Goal: Task Accomplishment & Management: Manage account settings

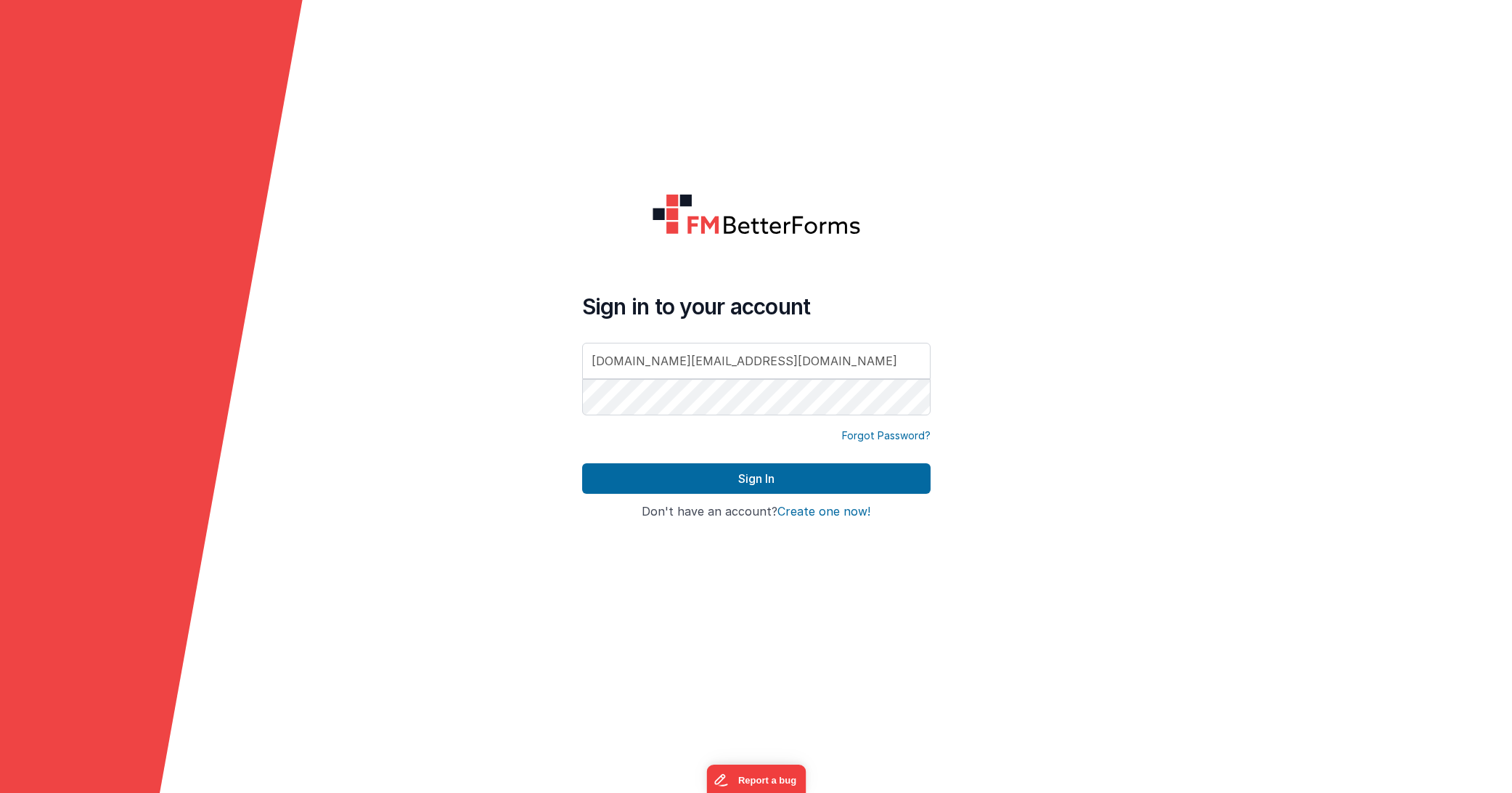
type input "[DOMAIN_NAME][EMAIL_ADDRESS][DOMAIN_NAME]"
click at [808, 469] on button "Sign In" at bounding box center [756, 479] width 349 height 31
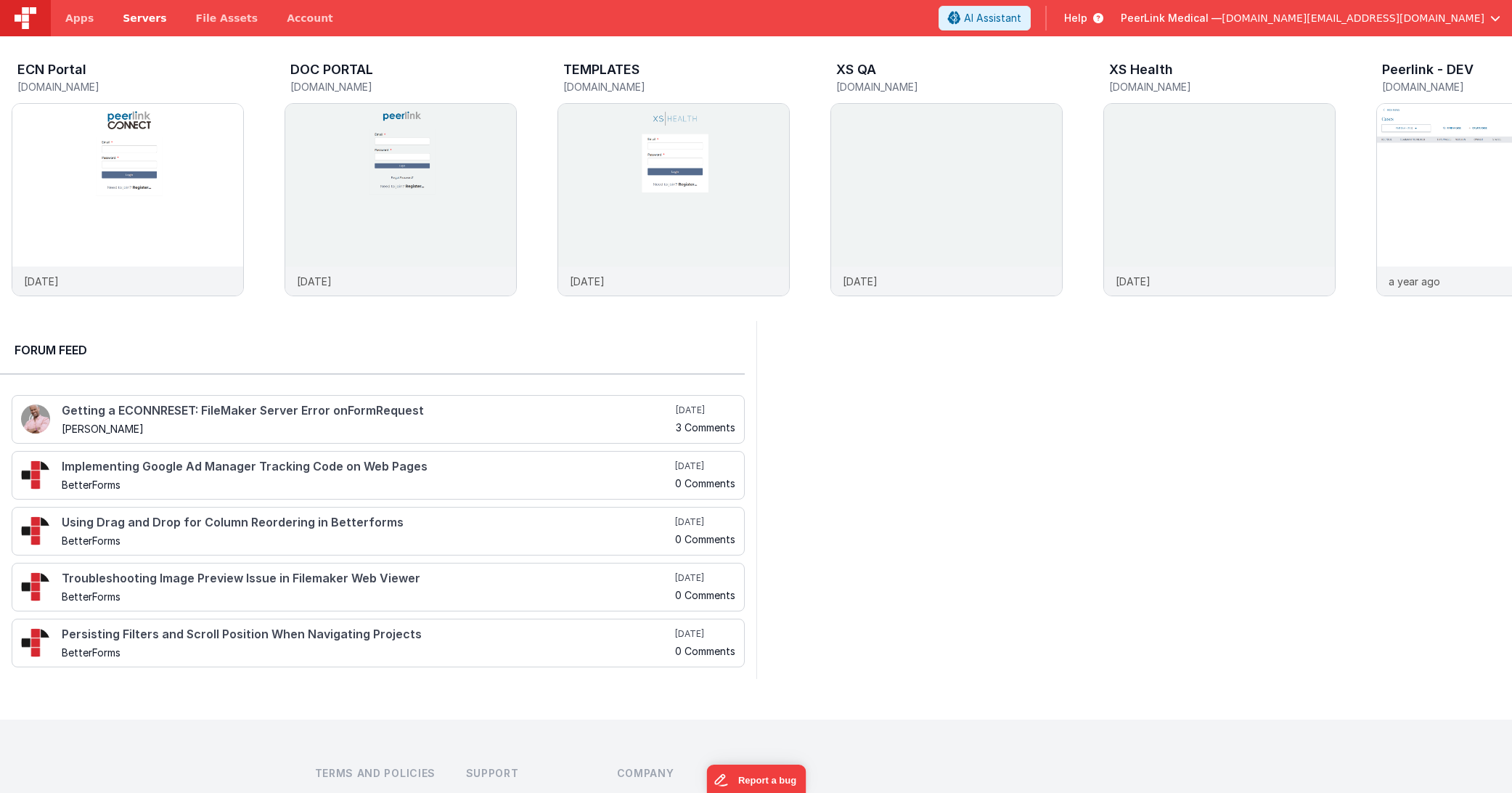
click at [165, 16] on link "Servers" at bounding box center [144, 18] width 73 height 36
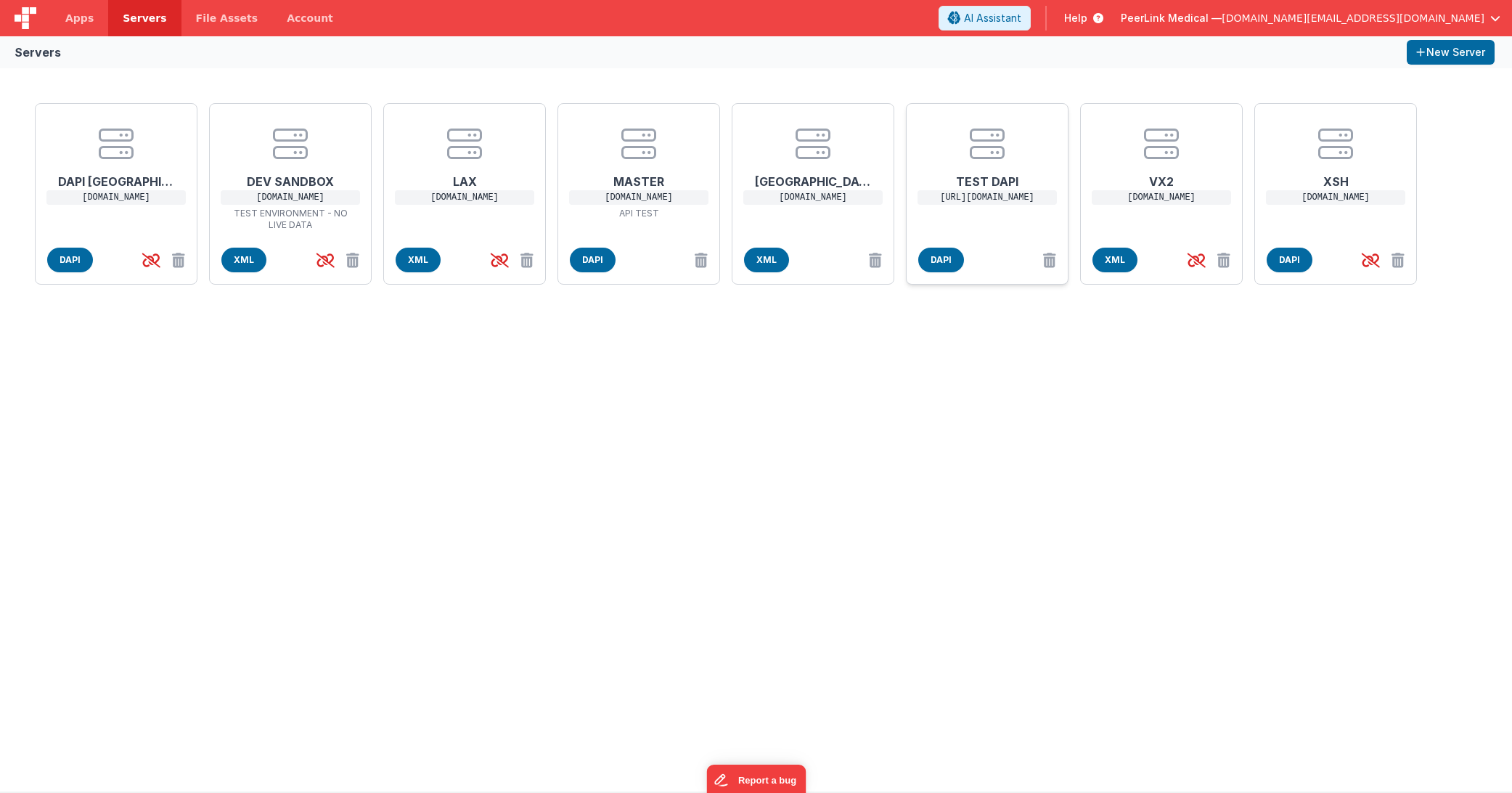
click at [993, 170] on h1 "TEST DAPI" at bounding box center [987, 176] width 117 height 29
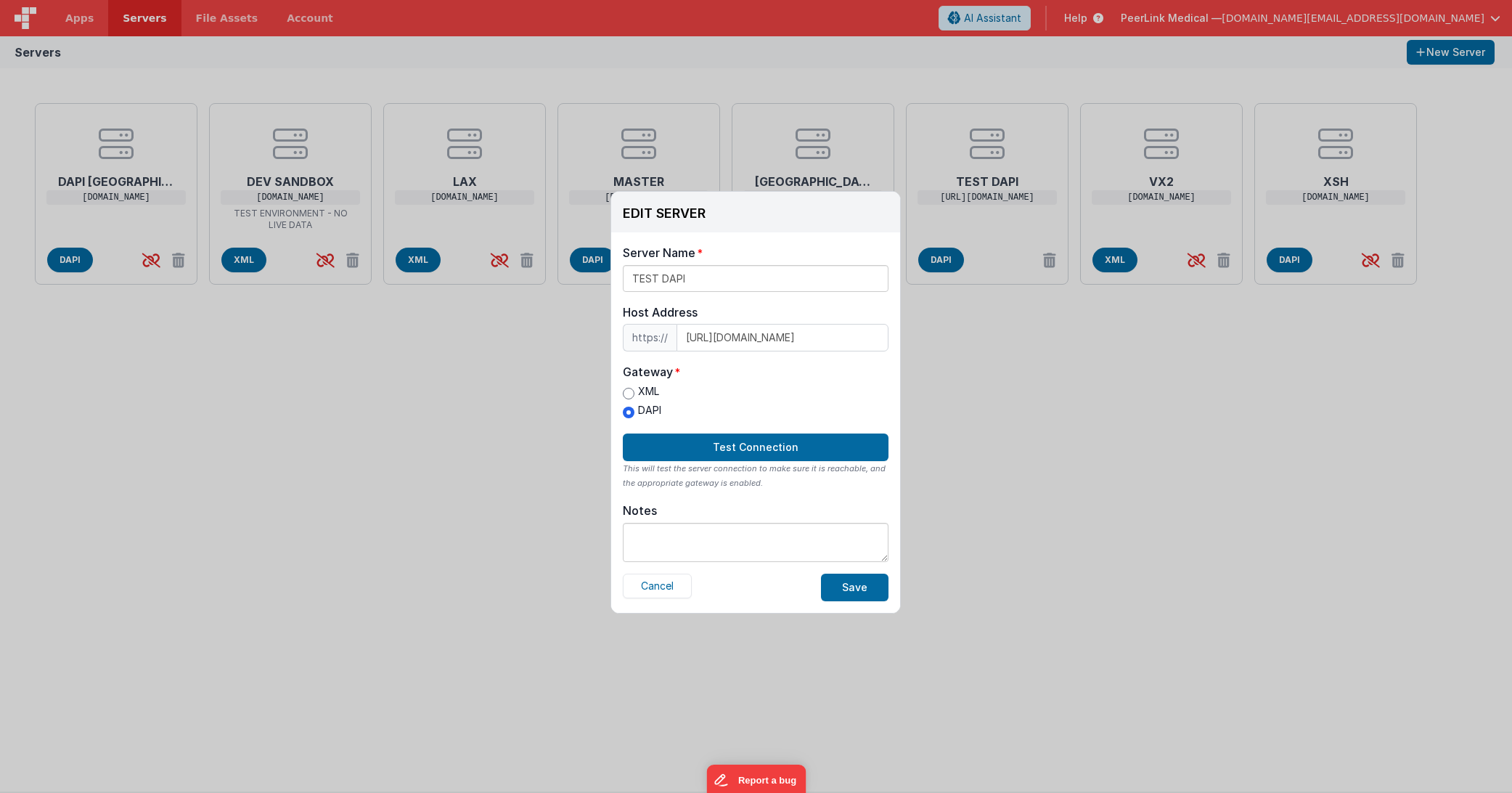
click at [636, 388] on label "XML" at bounding box center [642, 392] width 38 height 15
click at [635, 388] on input "XML" at bounding box center [629, 394] width 11 height 11
radio input "true"
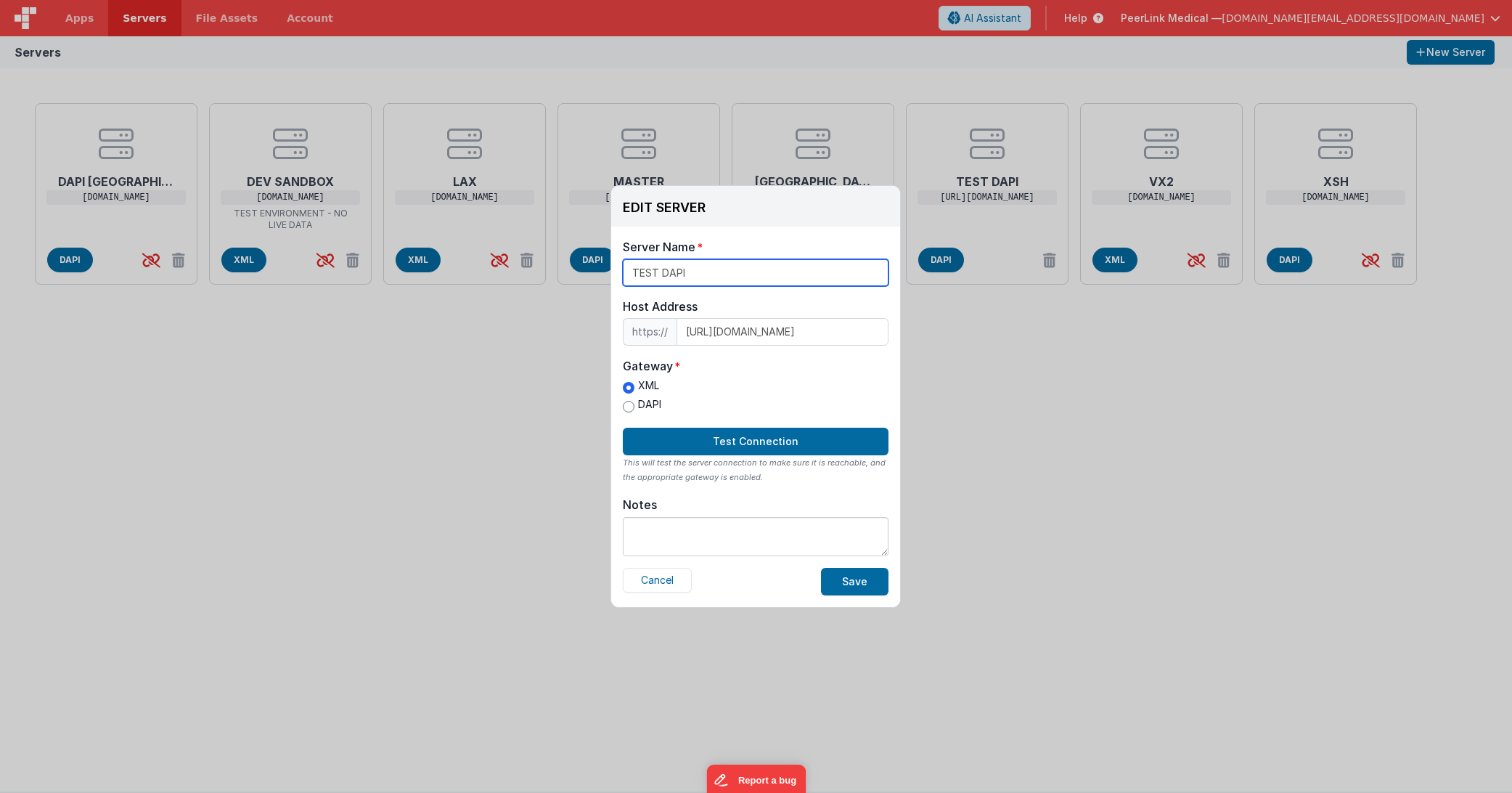
click at [722, 273] on input "TEST DAPI" at bounding box center [756, 272] width 266 height 27
click at [736, 437] on button "Test Connection" at bounding box center [756, 440] width 266 height 28
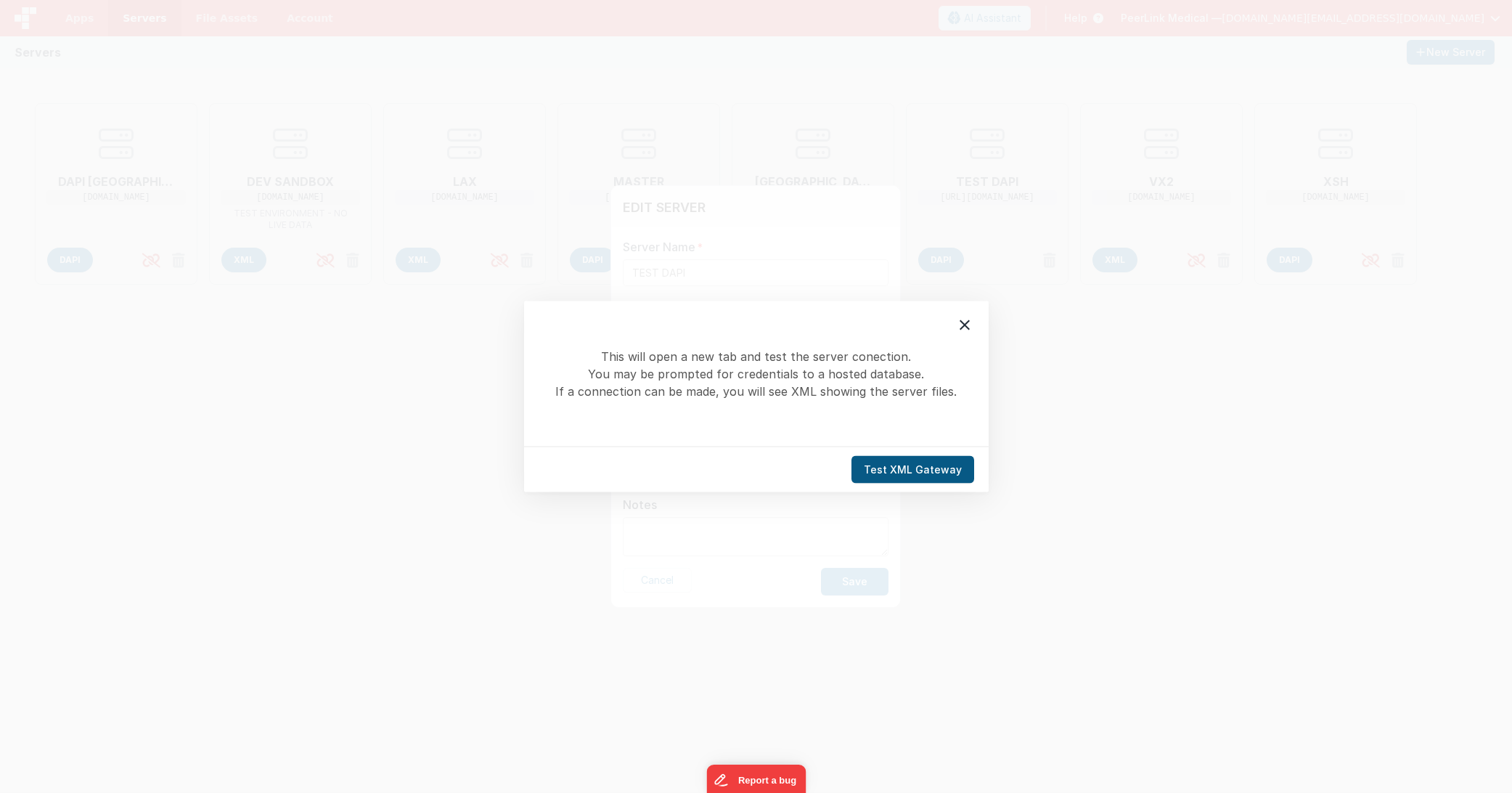
click at [879, 463] on button "Test XML Gateway" at bounding box center [913, 469] width 122 height 28
click at [920, 468] on button "Test XML Gateway" at bounding box center [913, 469] width 122 height 28
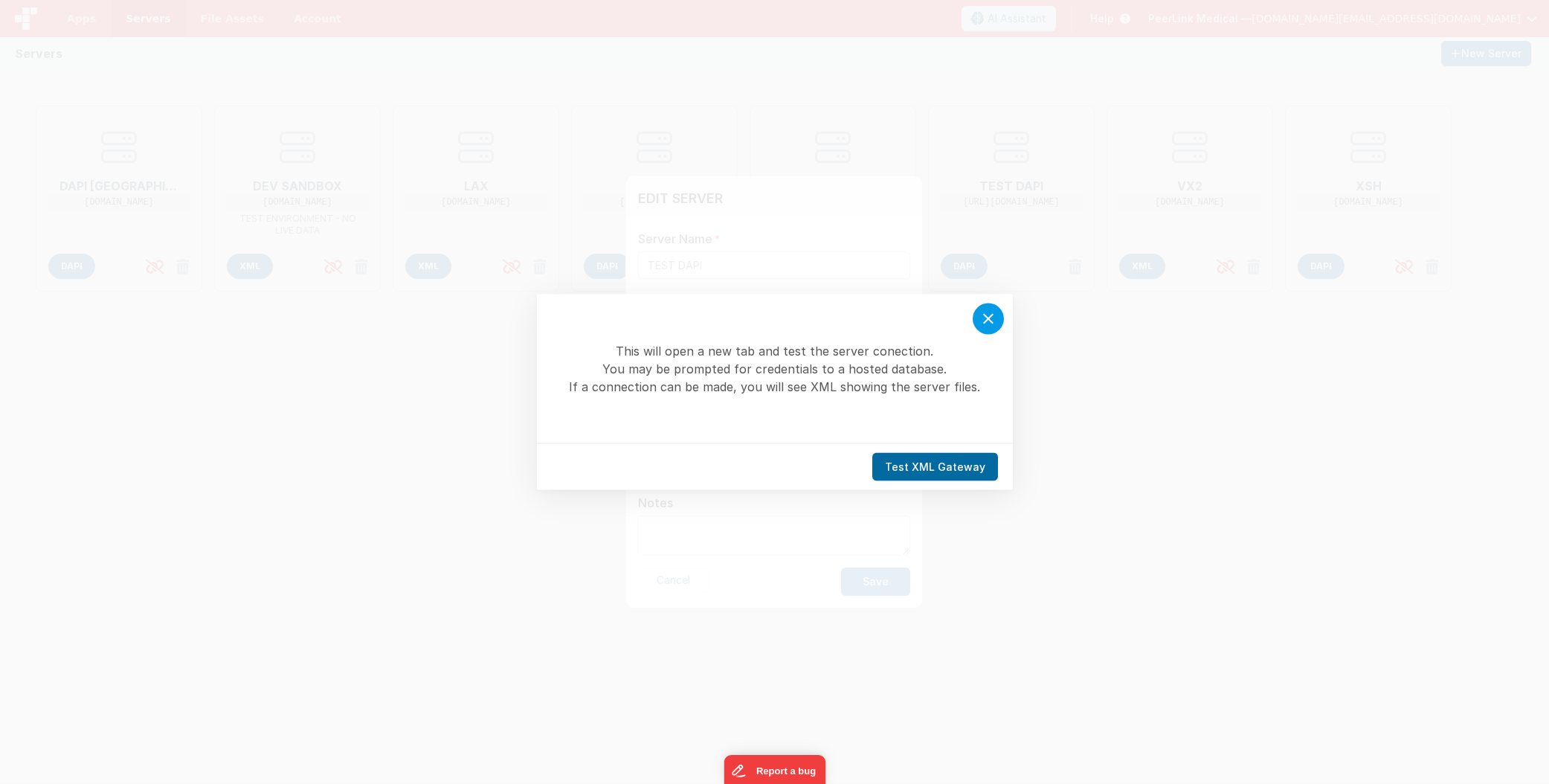
click at [977, 319] on div at bounding box center [989, 319] width 31 height 31
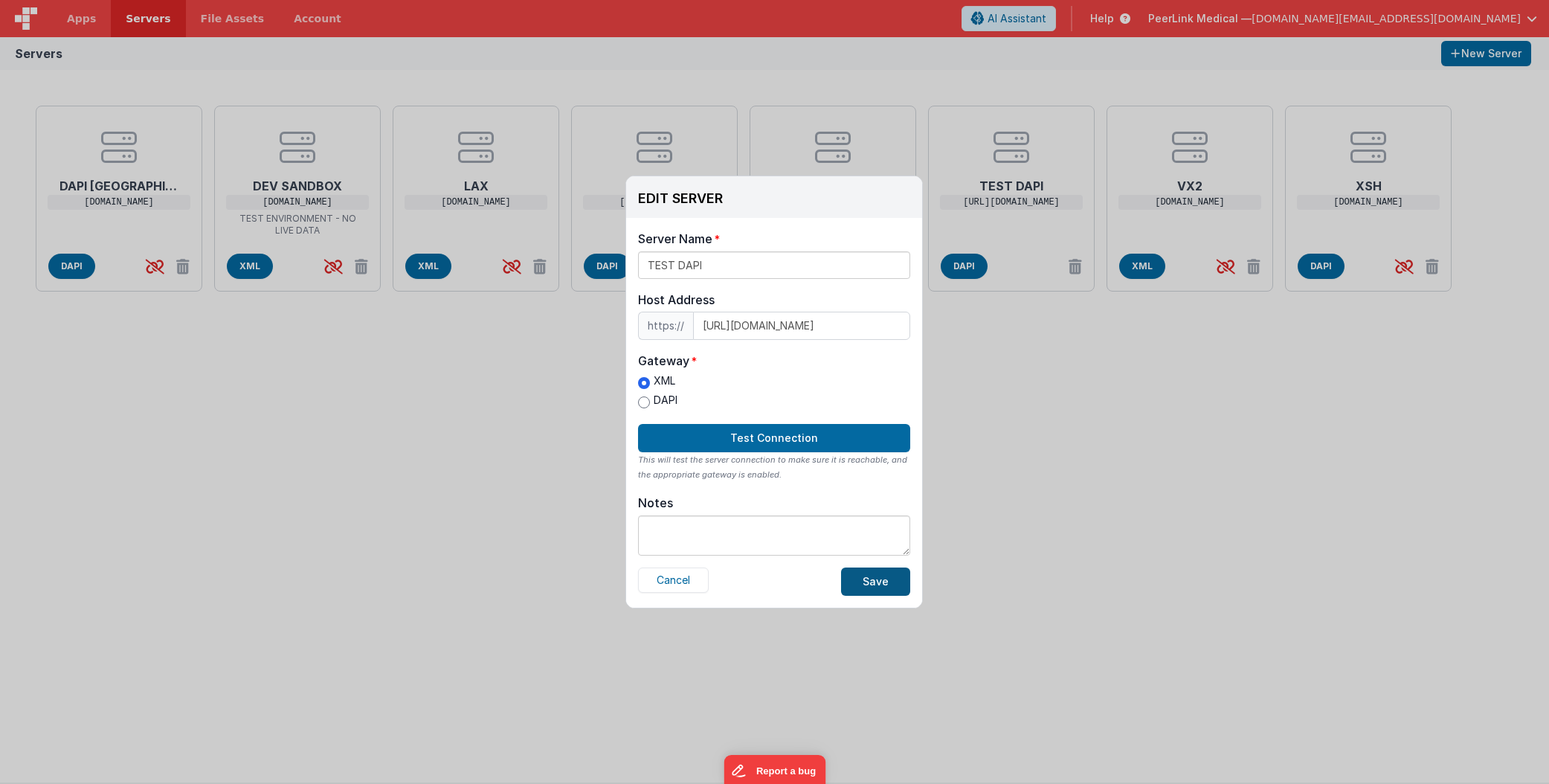
click at [865, 583] on button "Save" at bounding box center [875, 581] width 70 height 28
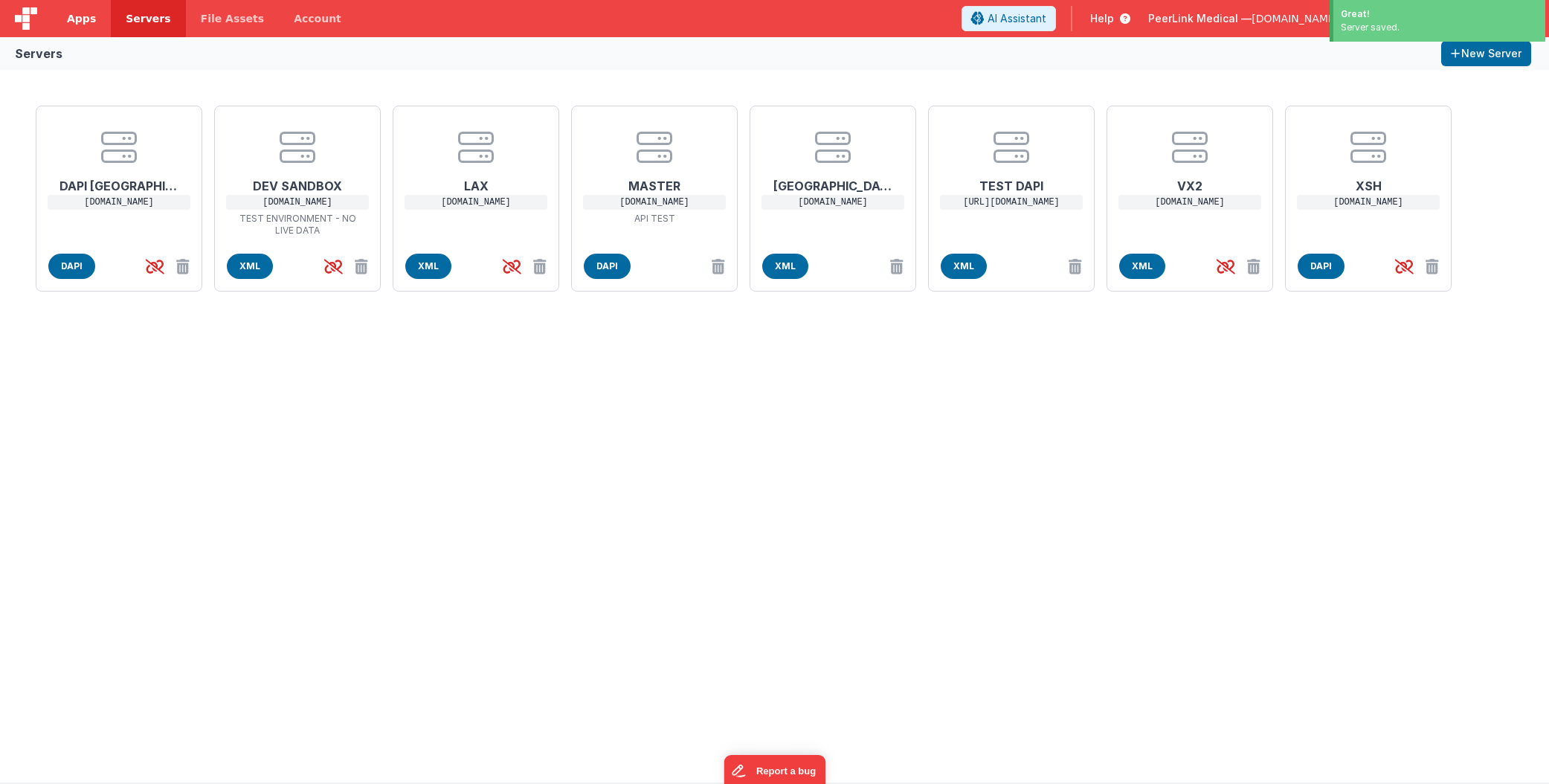
click at [89, 21] on span "Apps" at bounding box center [81, 18] width 29 height 15
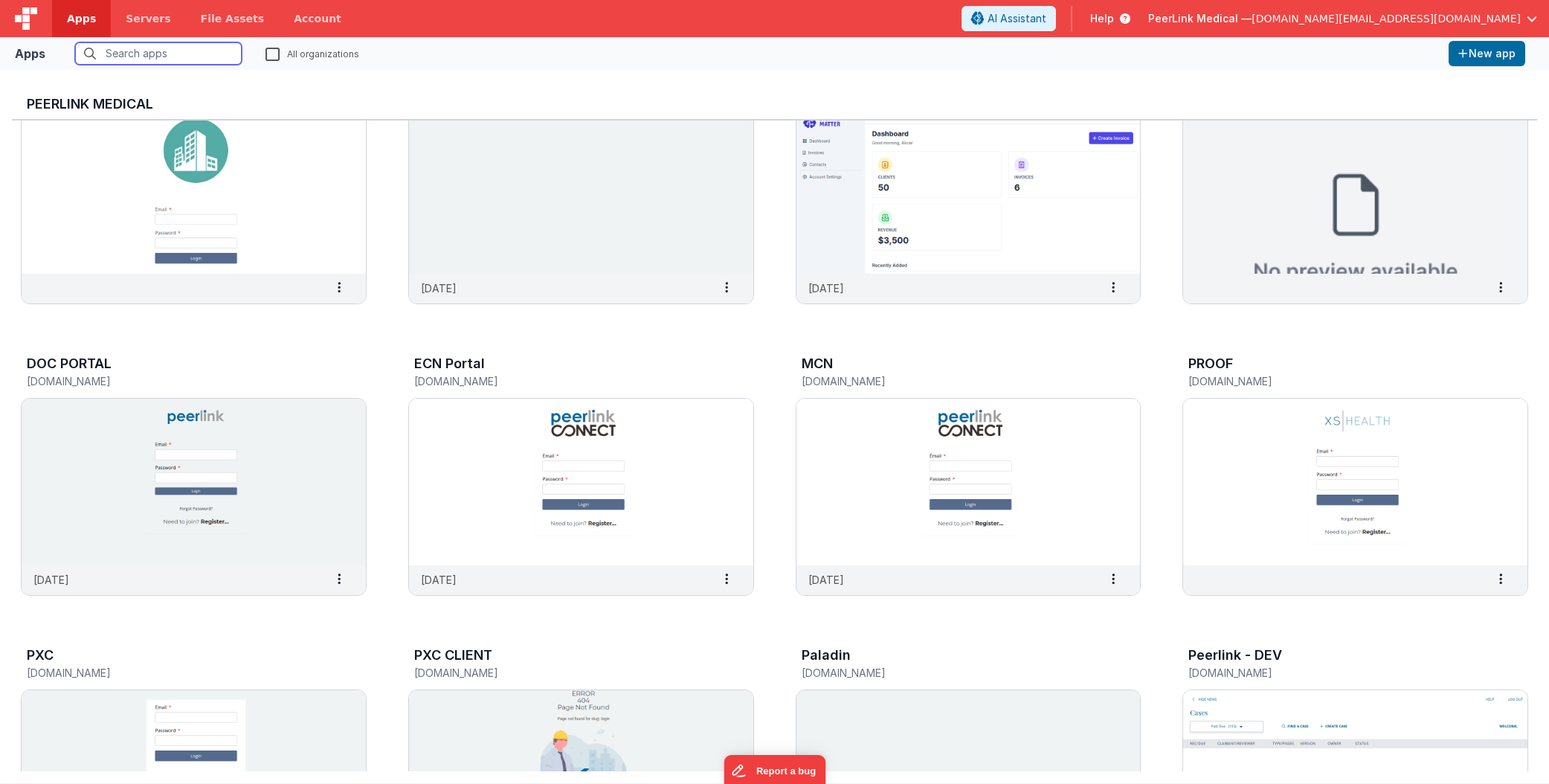
scroll to position [85, 0]
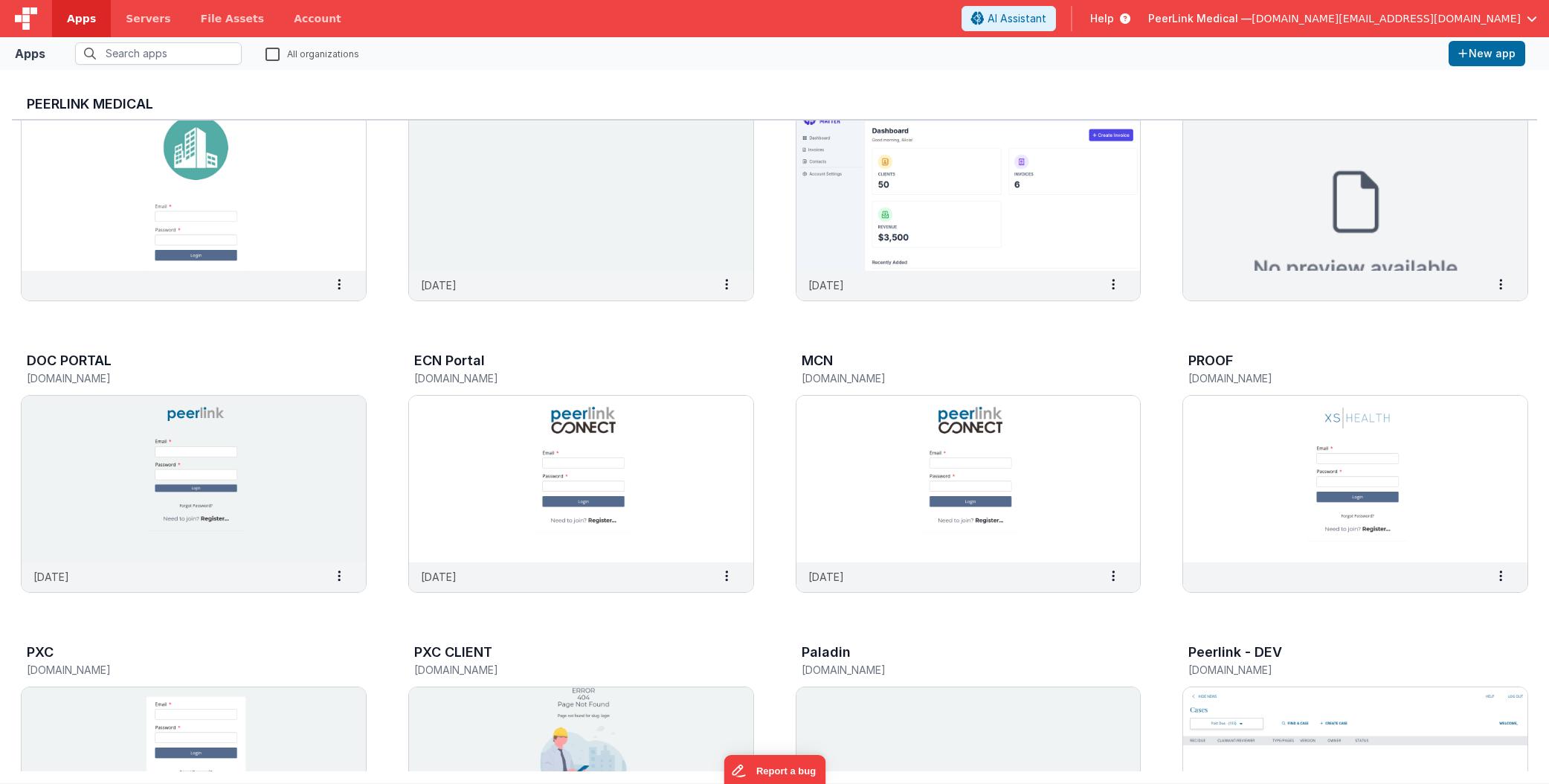
click at [1045, 509] on img at bounding box center [969, 479] width 345 height 166
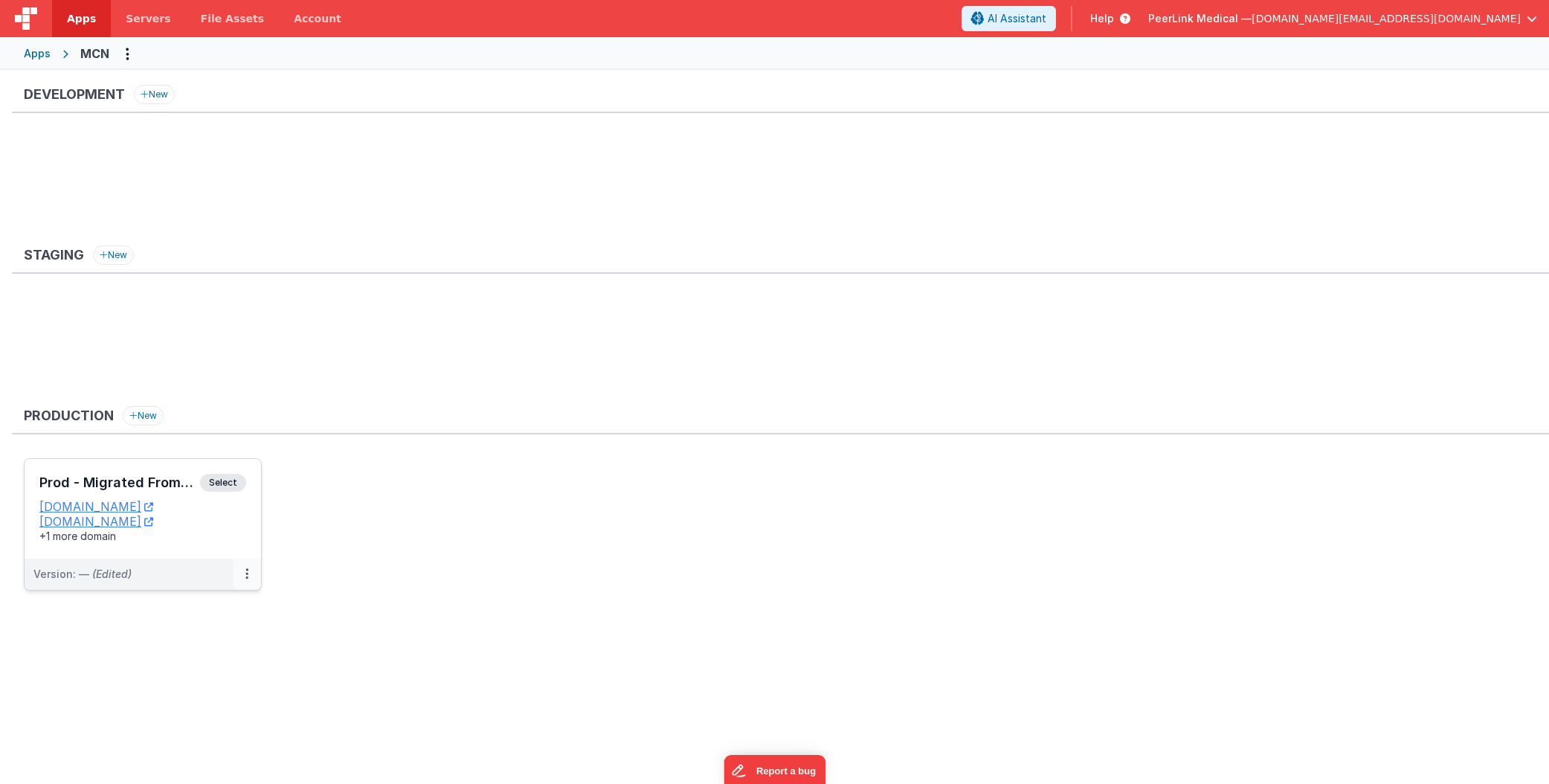
click at [247, 583] on button at bounding box center [247, 575] width 28 height 31
click at [209, 604] on link "Edit" at bounding box center [196, 607] width 131 height 26
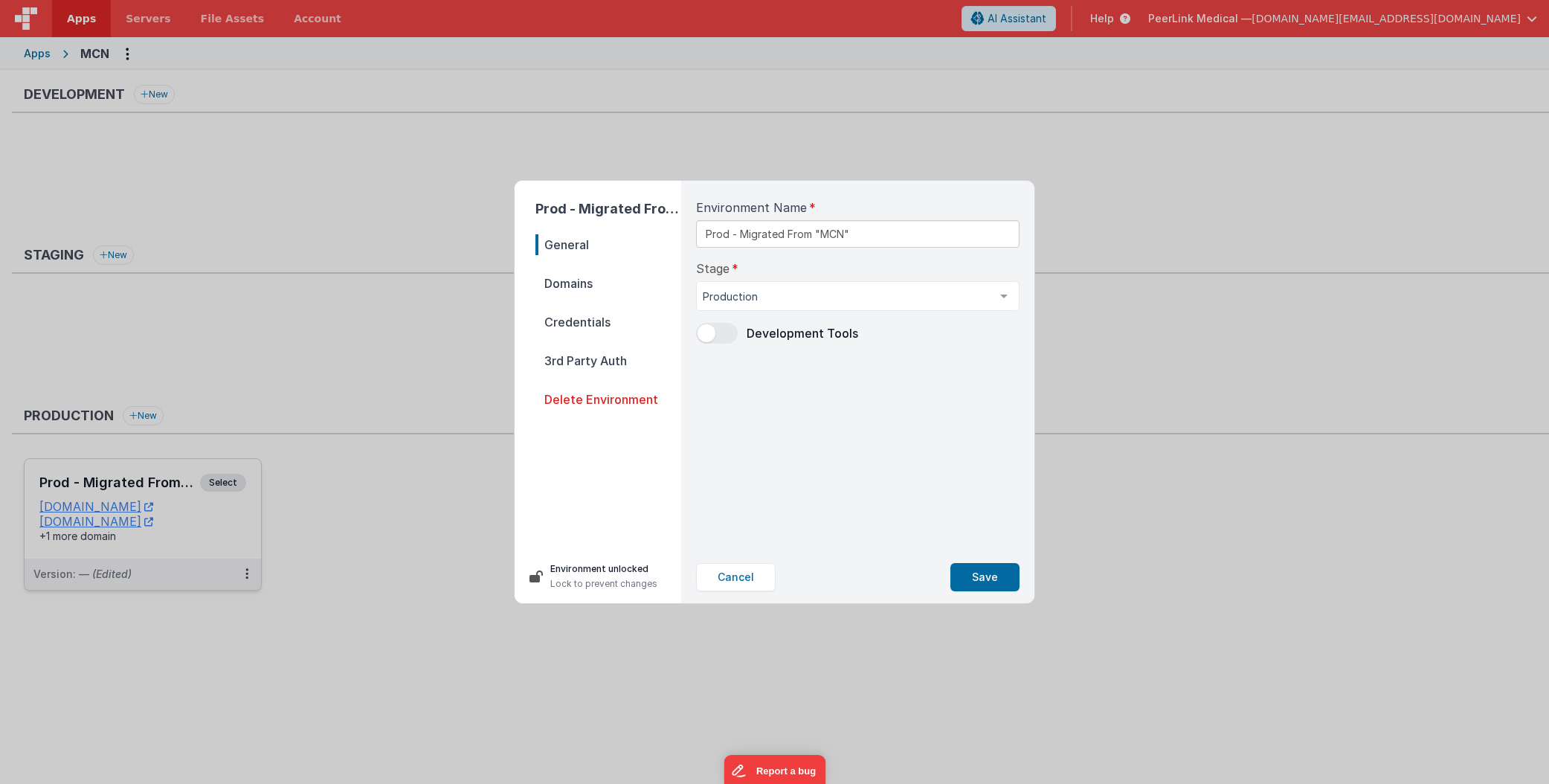
click at [588, 325] on span "Credentials" at bounding box center [608, 321] width 146 height 21
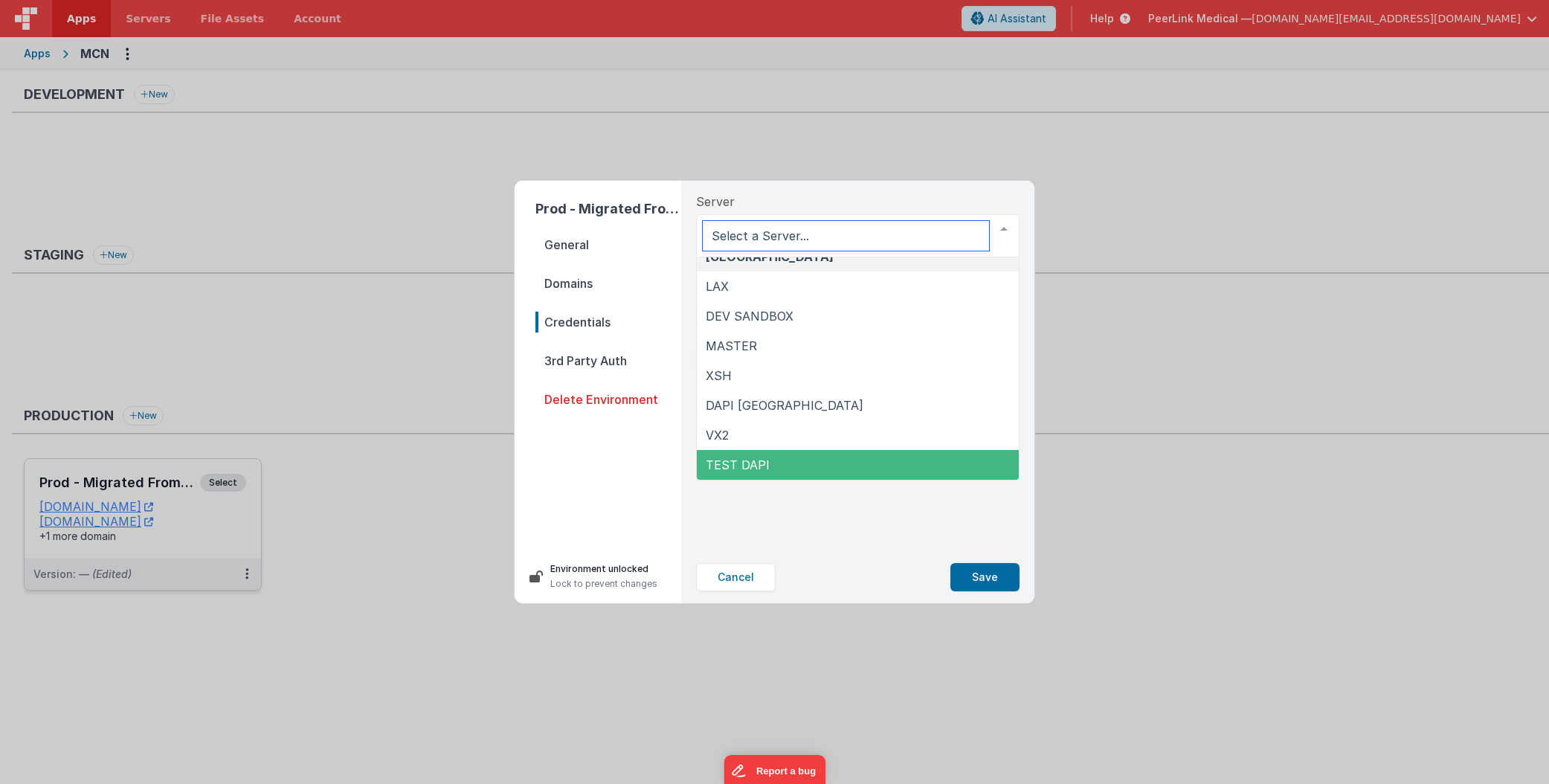
scroll to position [16, 0]
click at [754, 466] on span "TEST DAPI" at bounding box center [737, 464] width 64 height 15
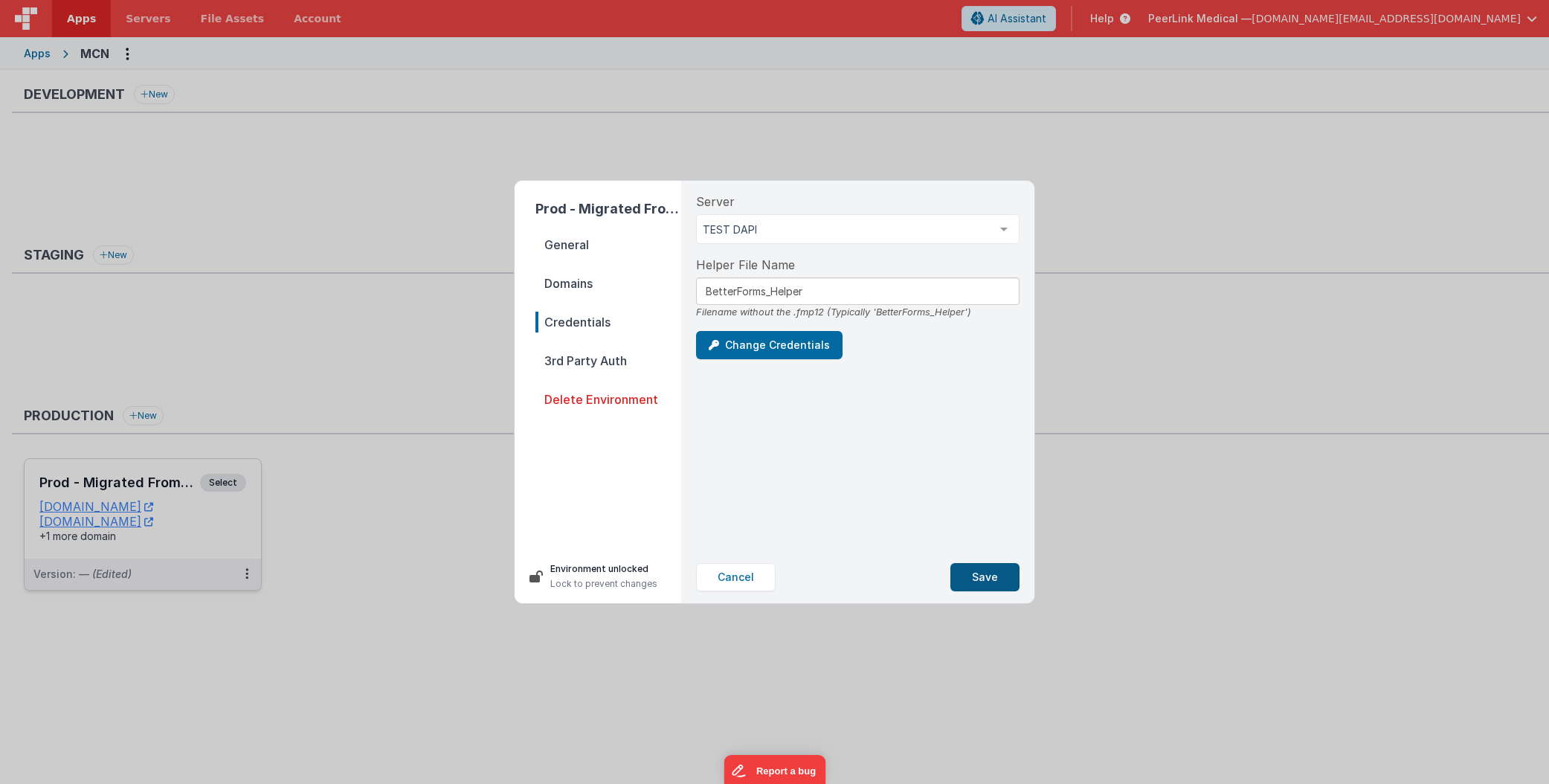
click at [983, 580] on button "Save" at bounding box center [985, 576] width 70 height 28
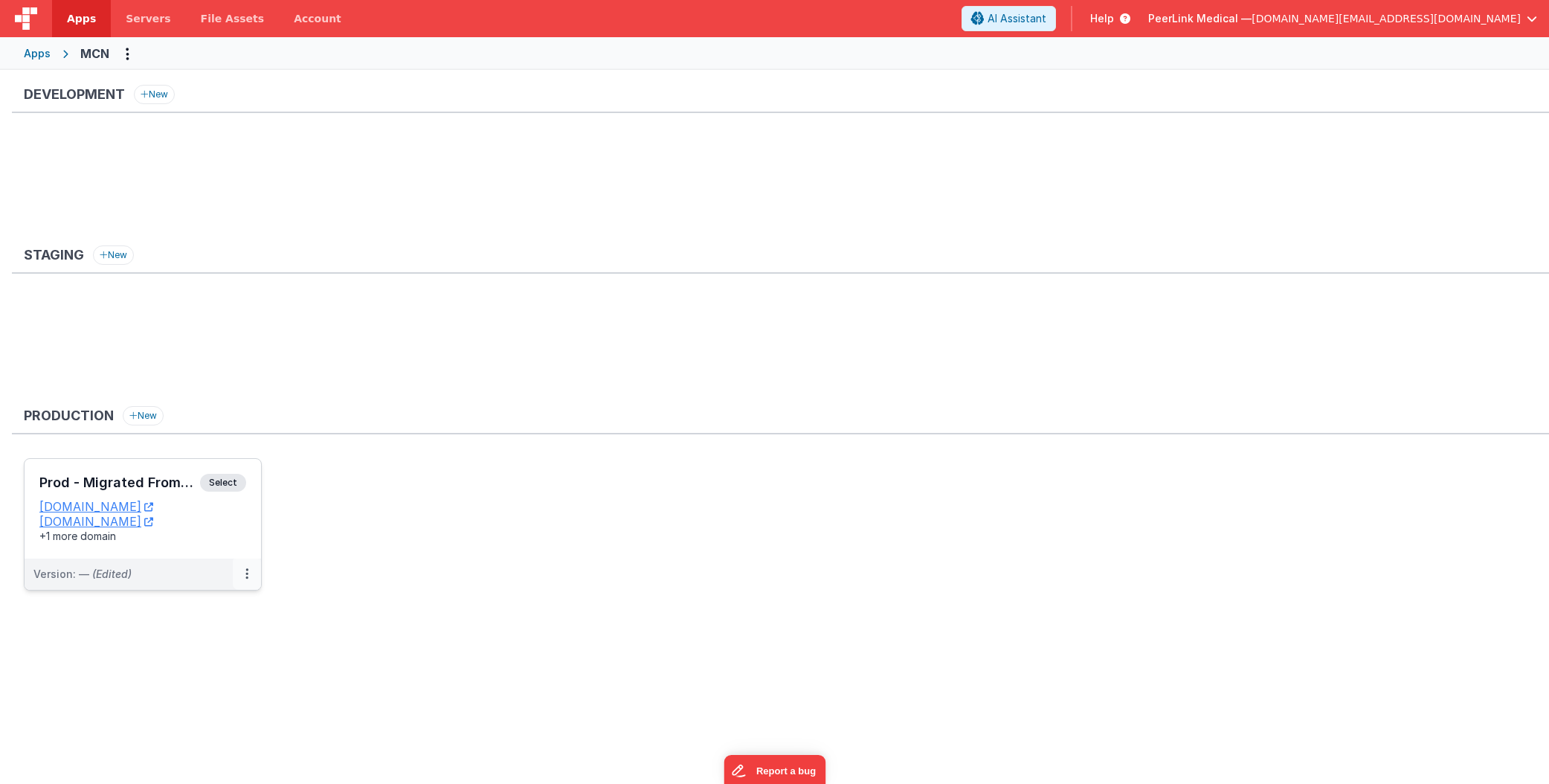
click at [240, 576] on button at bounding box center [247, 575] width 28 height 31
click at [184, 603] on link "Edit" at bounding box center [196, 607] width 131 height 26
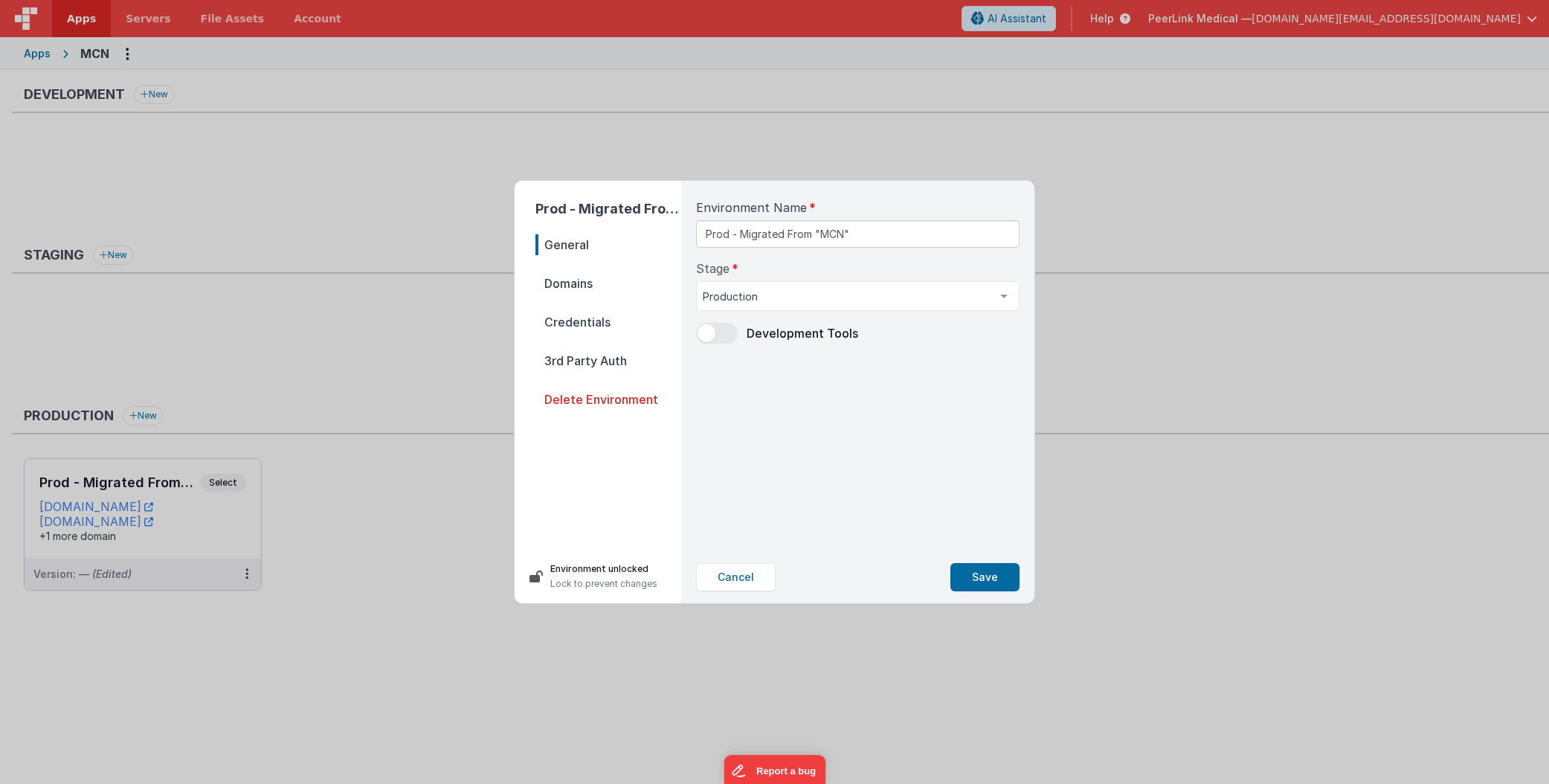
click at [602, 284] on span "Domains" at bounding box center [608, 283] width 146 height 21
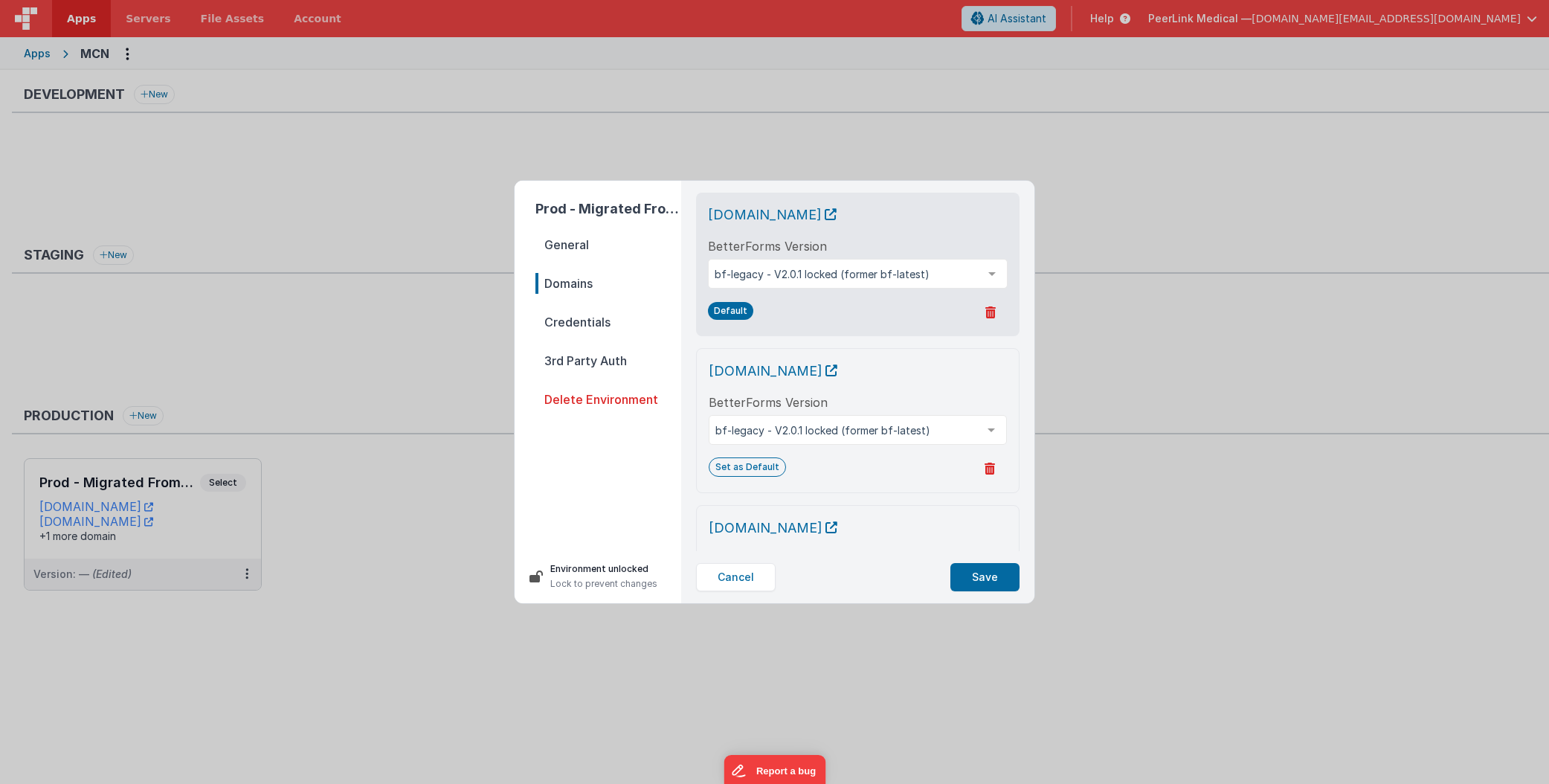
click at [599, 317] on span "Credentials" at bounding box center [608, 321] width 146 height 21
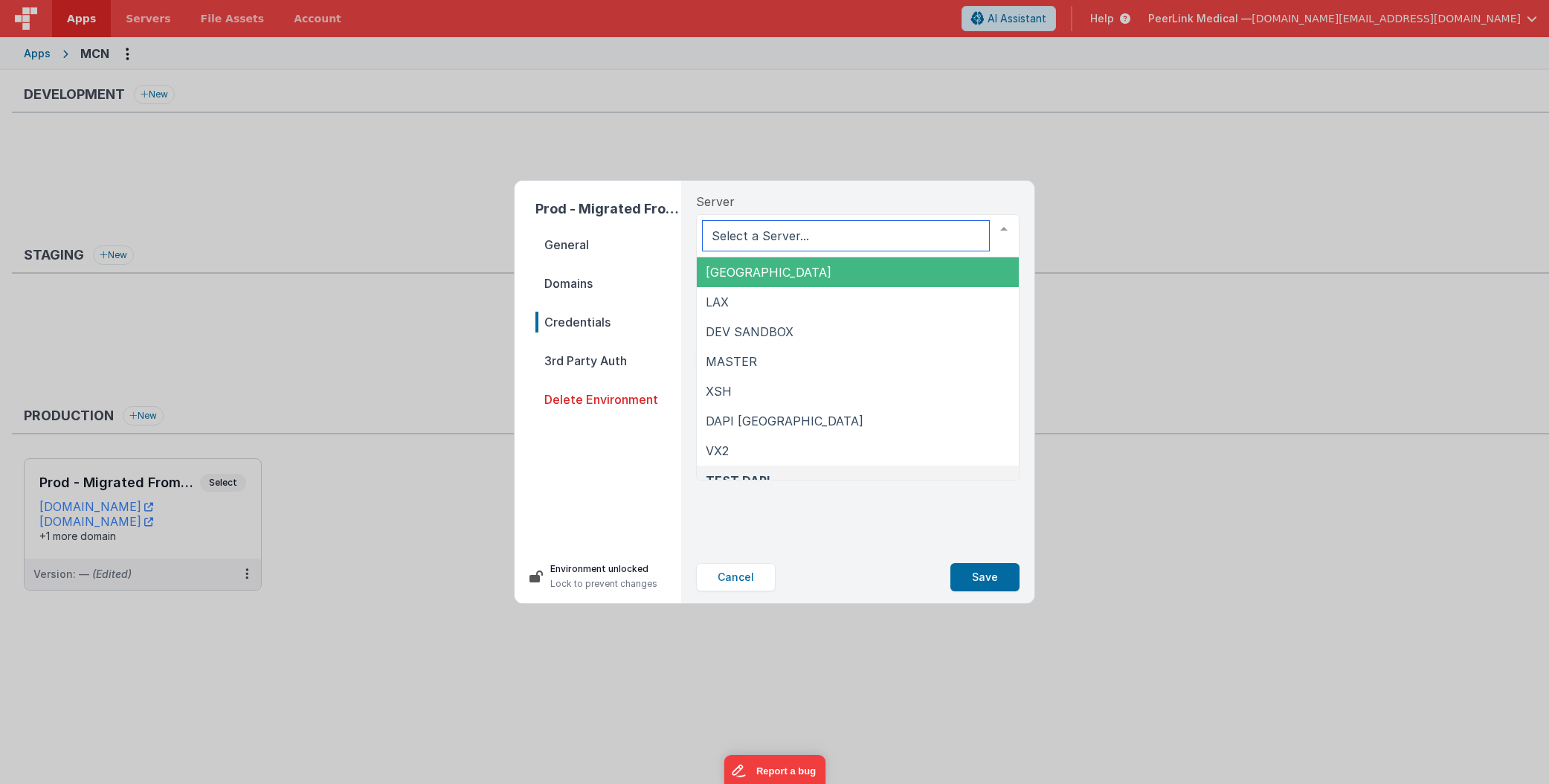
click at [760, 272] on span "NYC" at bounding box center [858, 272] width 322 height 29
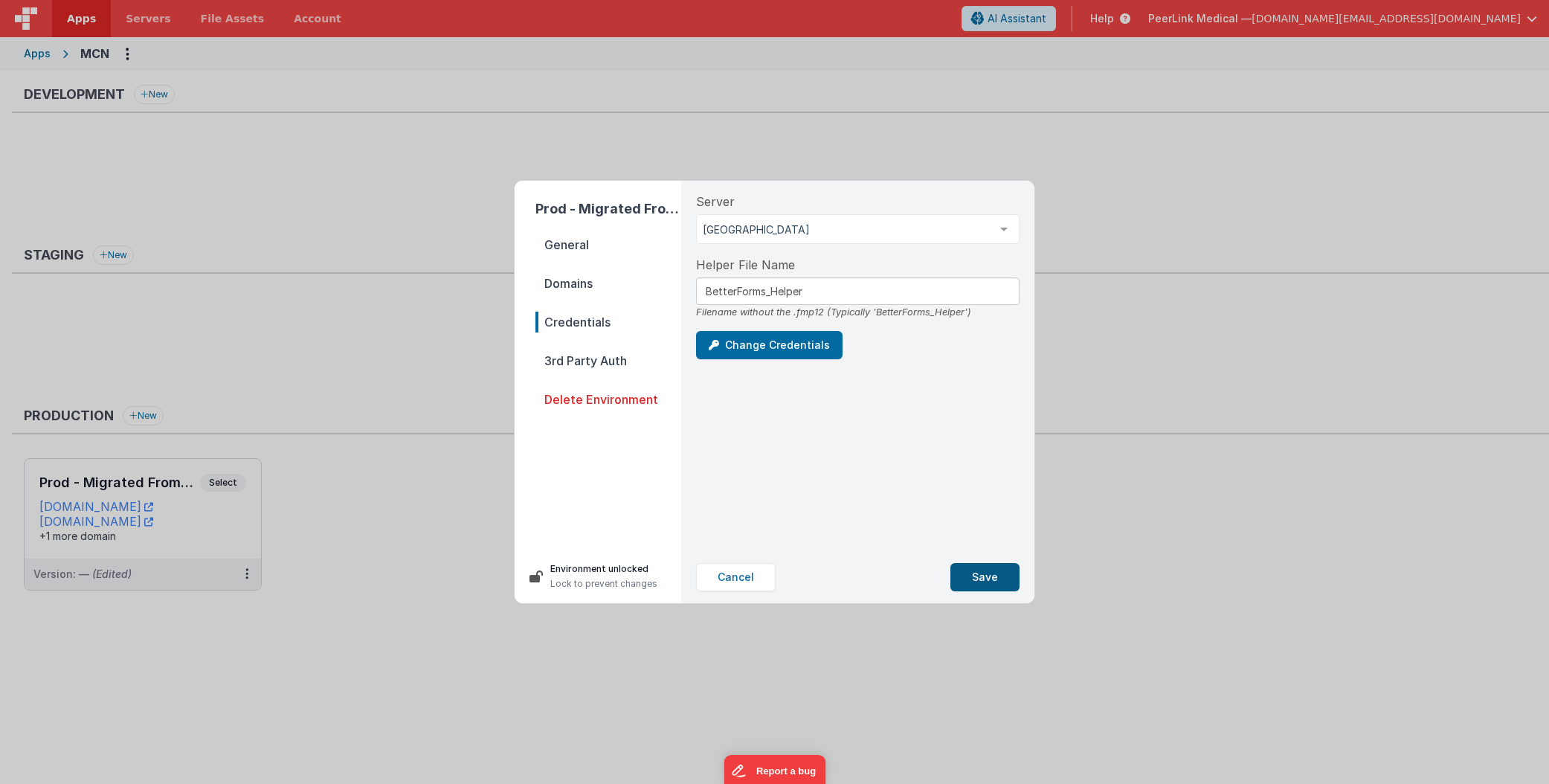
click at [1010, 576] on button "Save" at bounding box center [985, 576] width 70 height 28
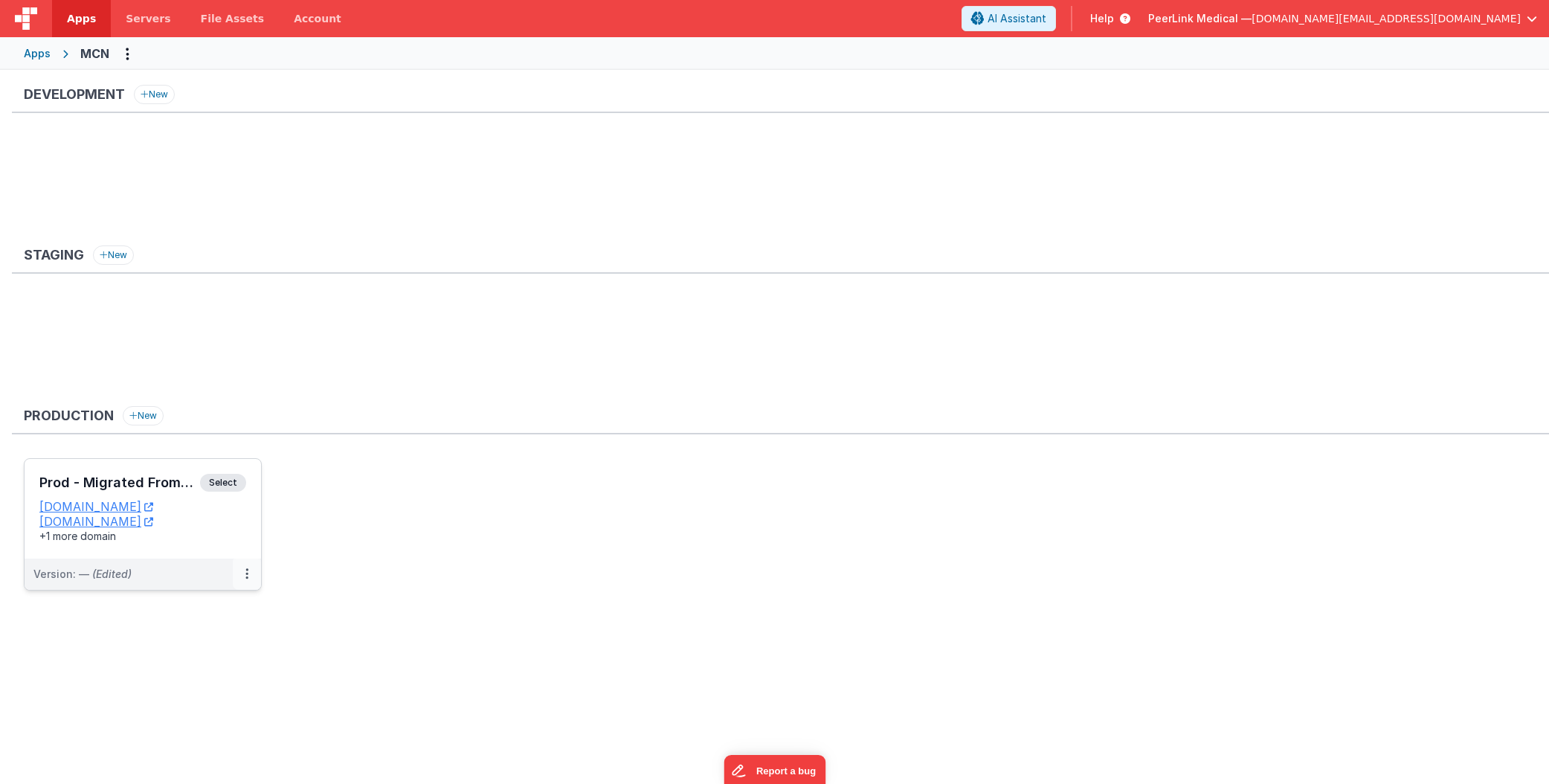
click at [246, 574] on icon at bounding box center [247, 574] width 3 height 1
click at [187, 611] on link "Edit" at bounding box center [196, 607] width 131 height 26
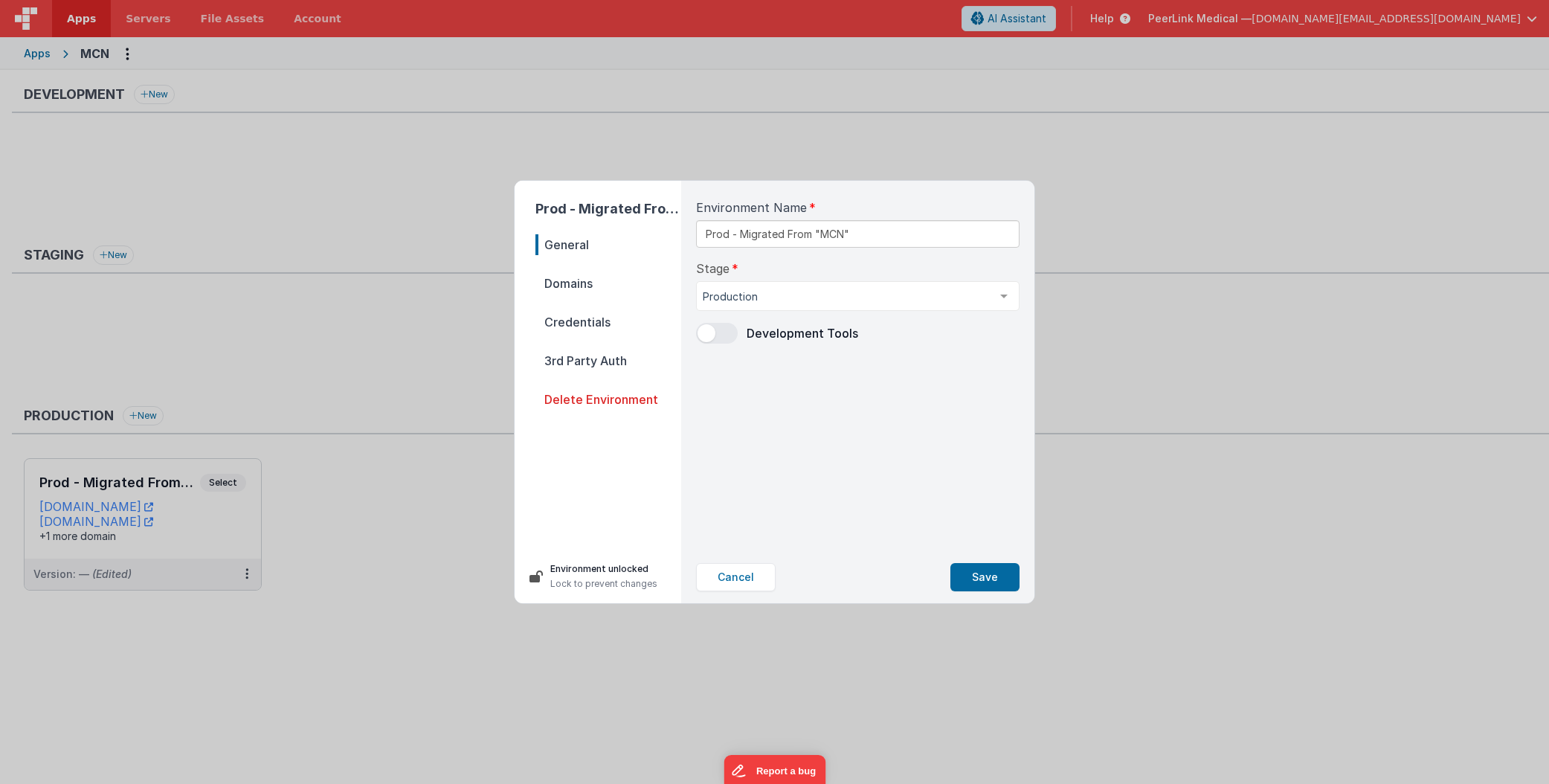
click at [618, 317] on span "Credentials" at bounding box center [608, 321] width 146 height 21
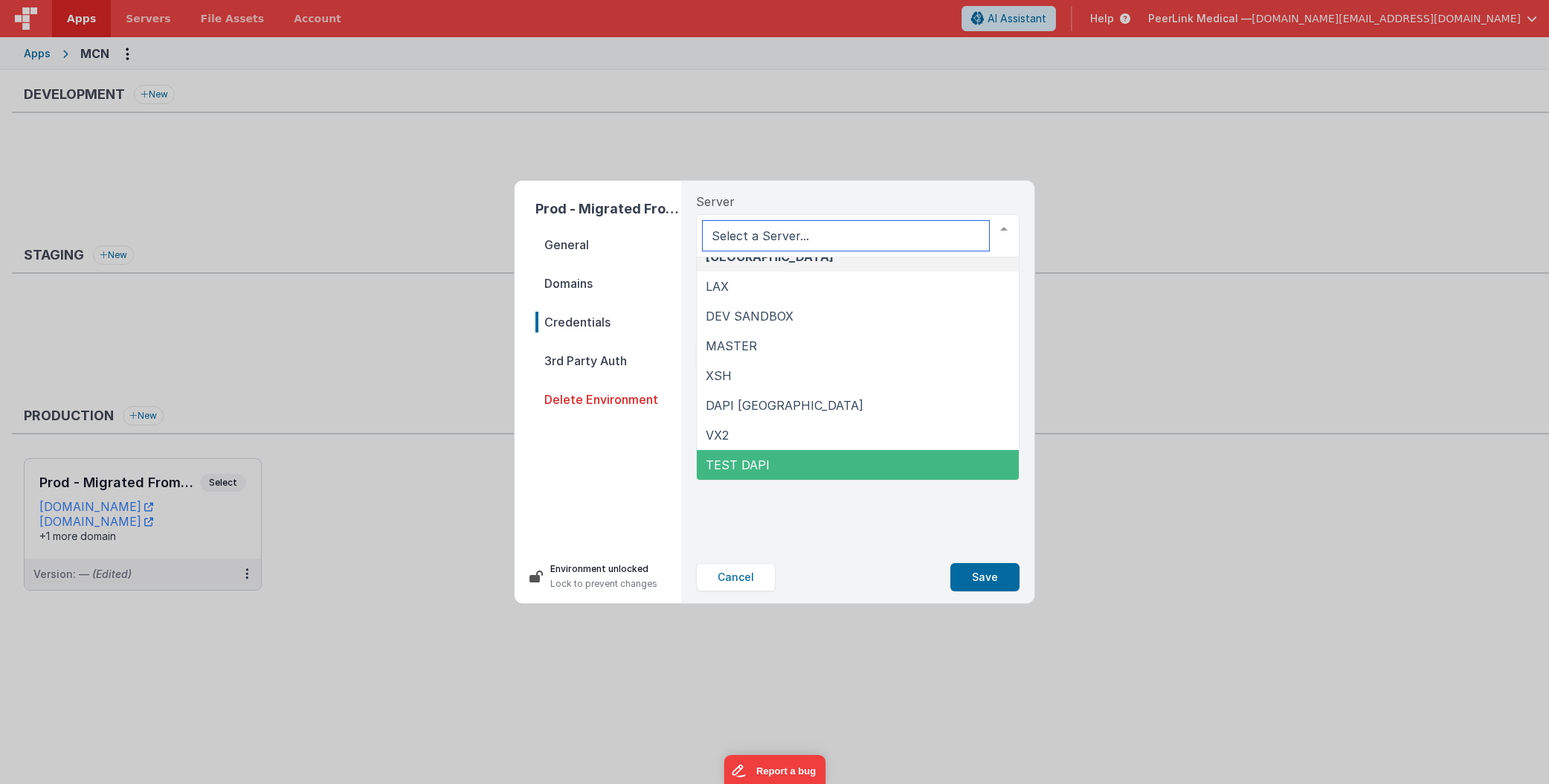
click at [771, 453] on span "TEST DAPI" at bounding box center [858, 465] width 322 height 29
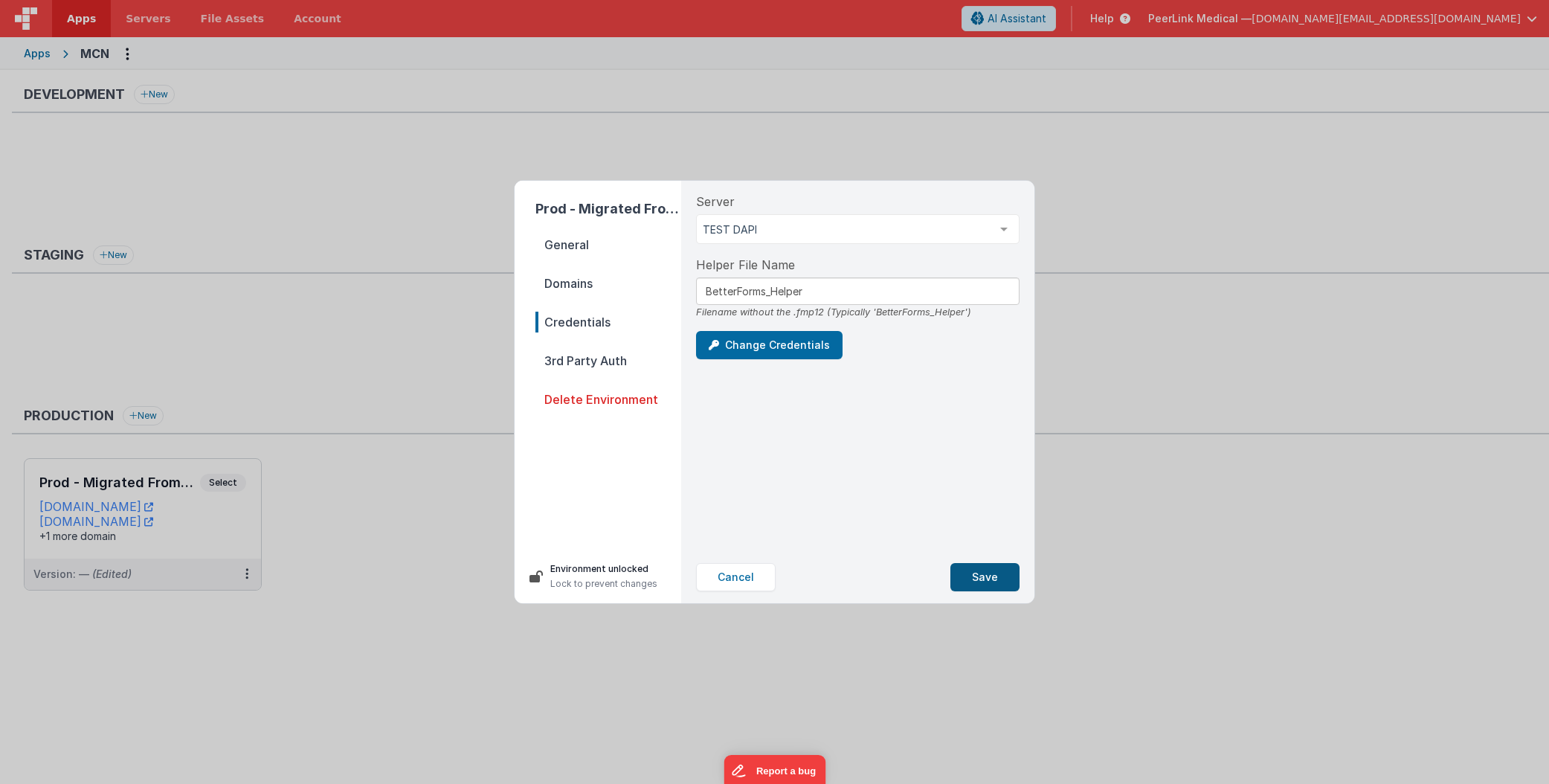
click at [985, 586] on button "Save" at bounding box center [985, 576] width 70 height 28
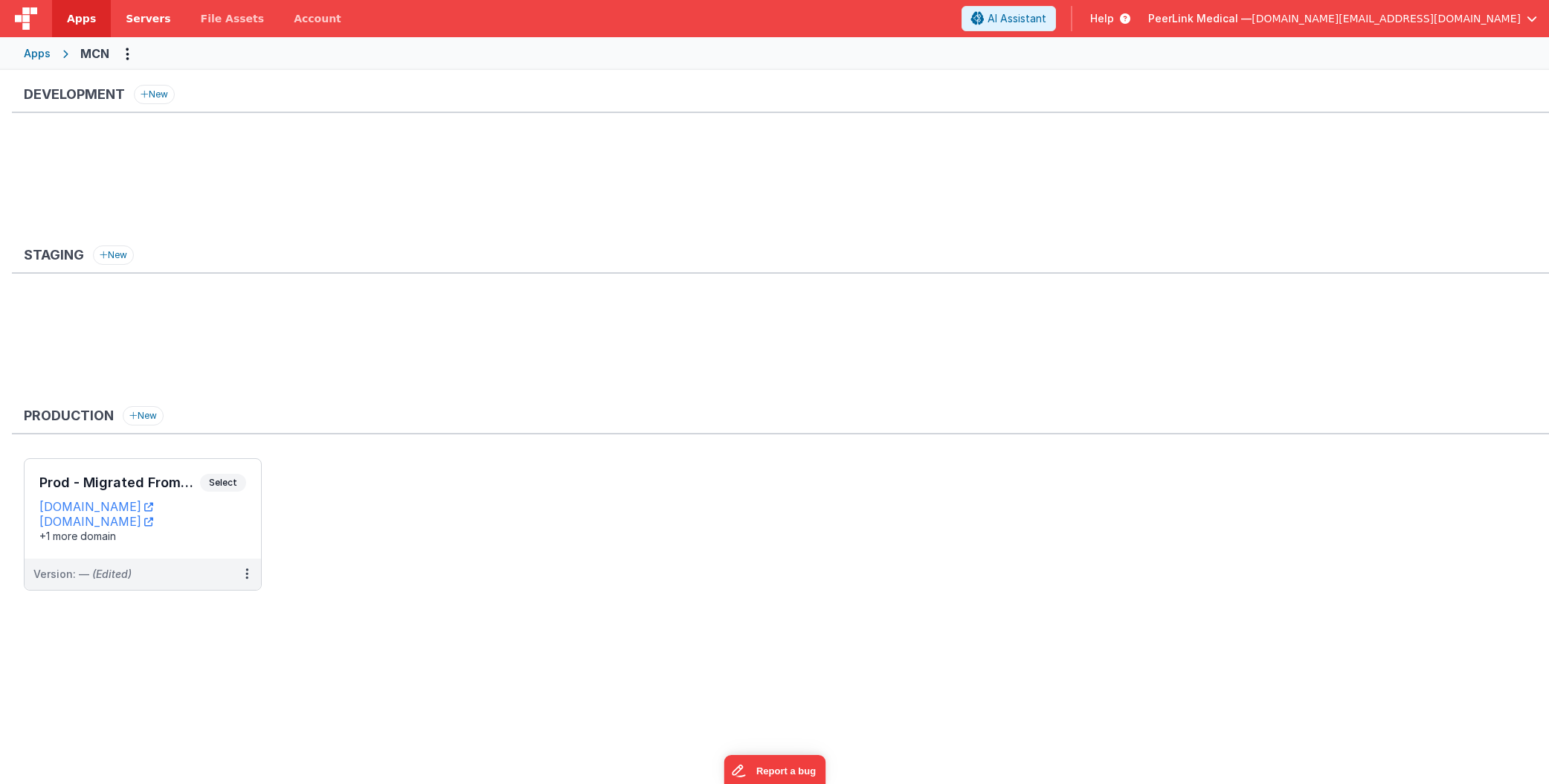
click at [156, 16] on span "Servers" at bounding box center [148, 18] width 45 height 15
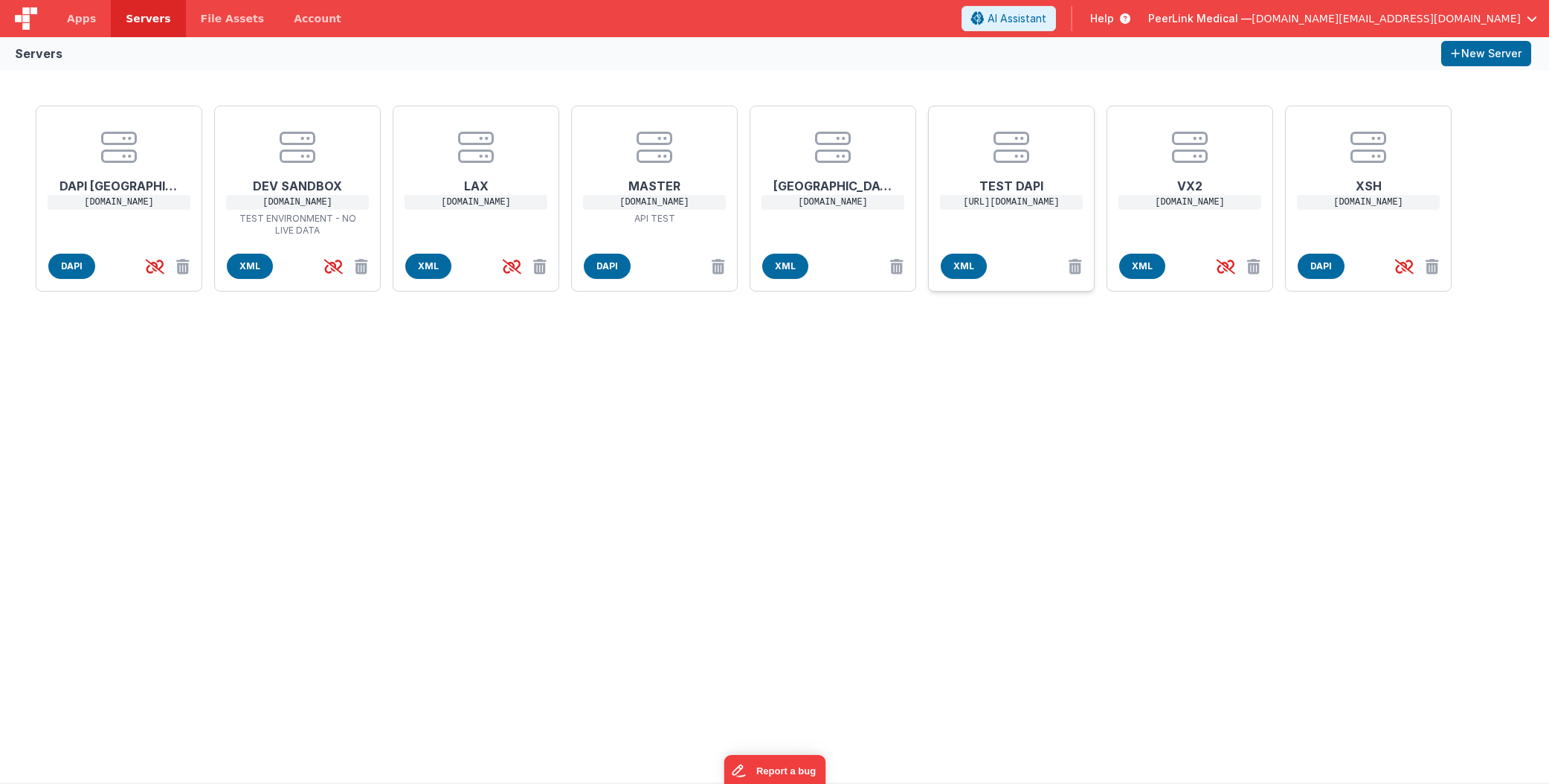
click at [1027, 168] on h1 "TEST DAPI" at bounding box center [1011, 180] width 119 height 29
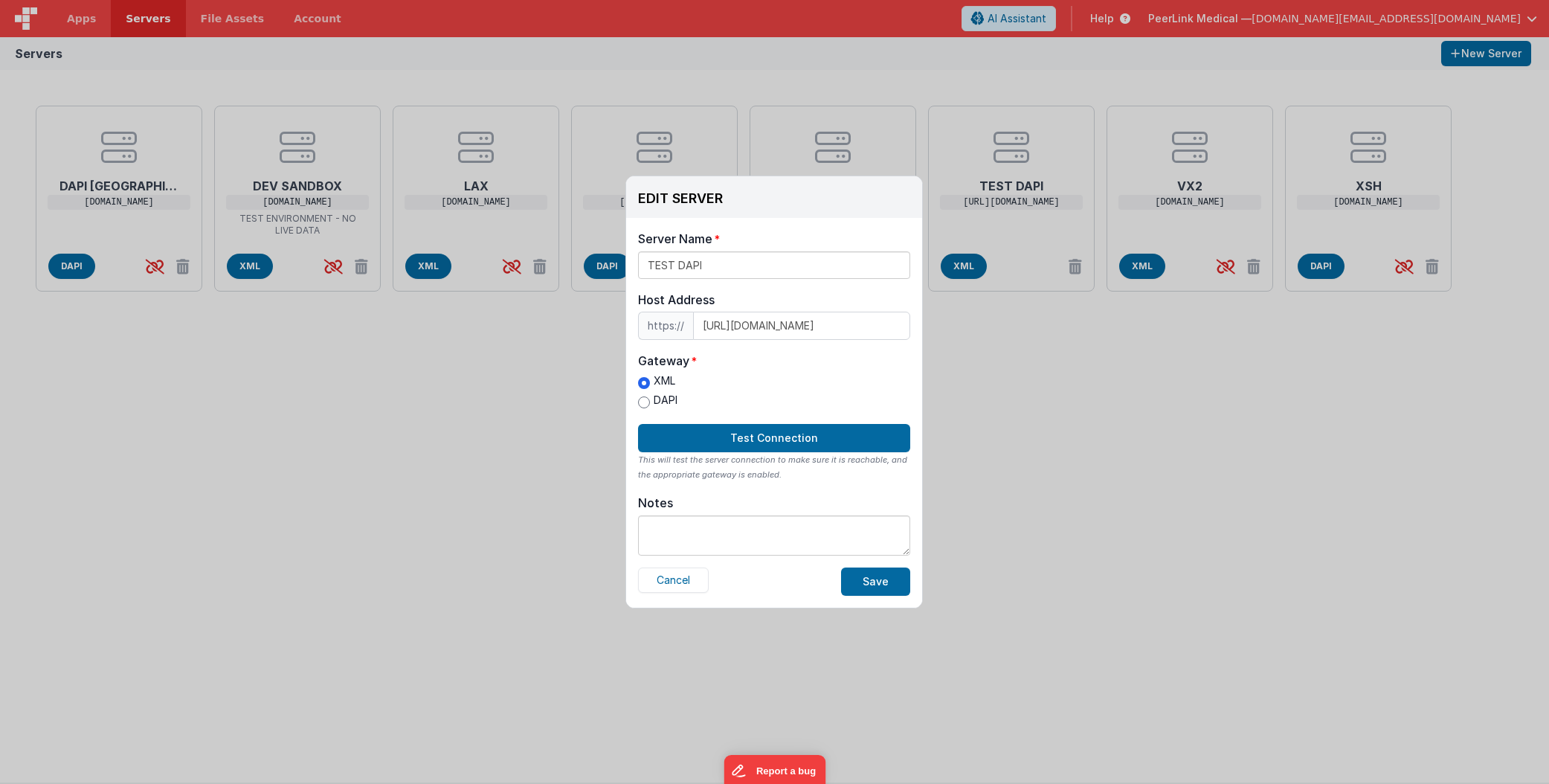
click at [643, 399] on input "DAPI" at bounding box center [644, 402] width 12 height 12
radio input "true"
click at [874, 585] on button "Save" at bounding box center [875, 581] width 70 height 28
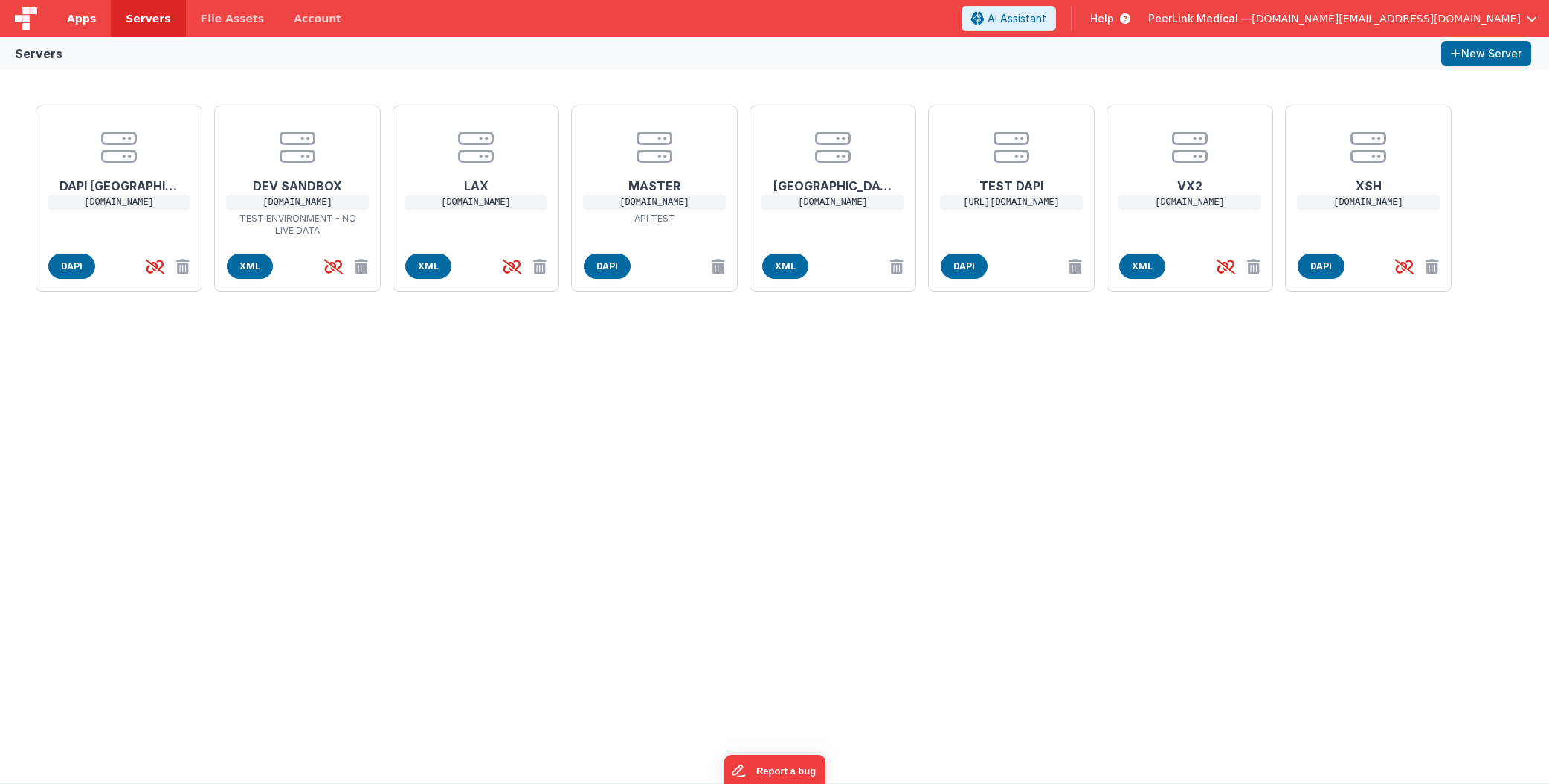
click at [86, 21] on span "Apps" at bounding box center [81, 18] width 29 height 15
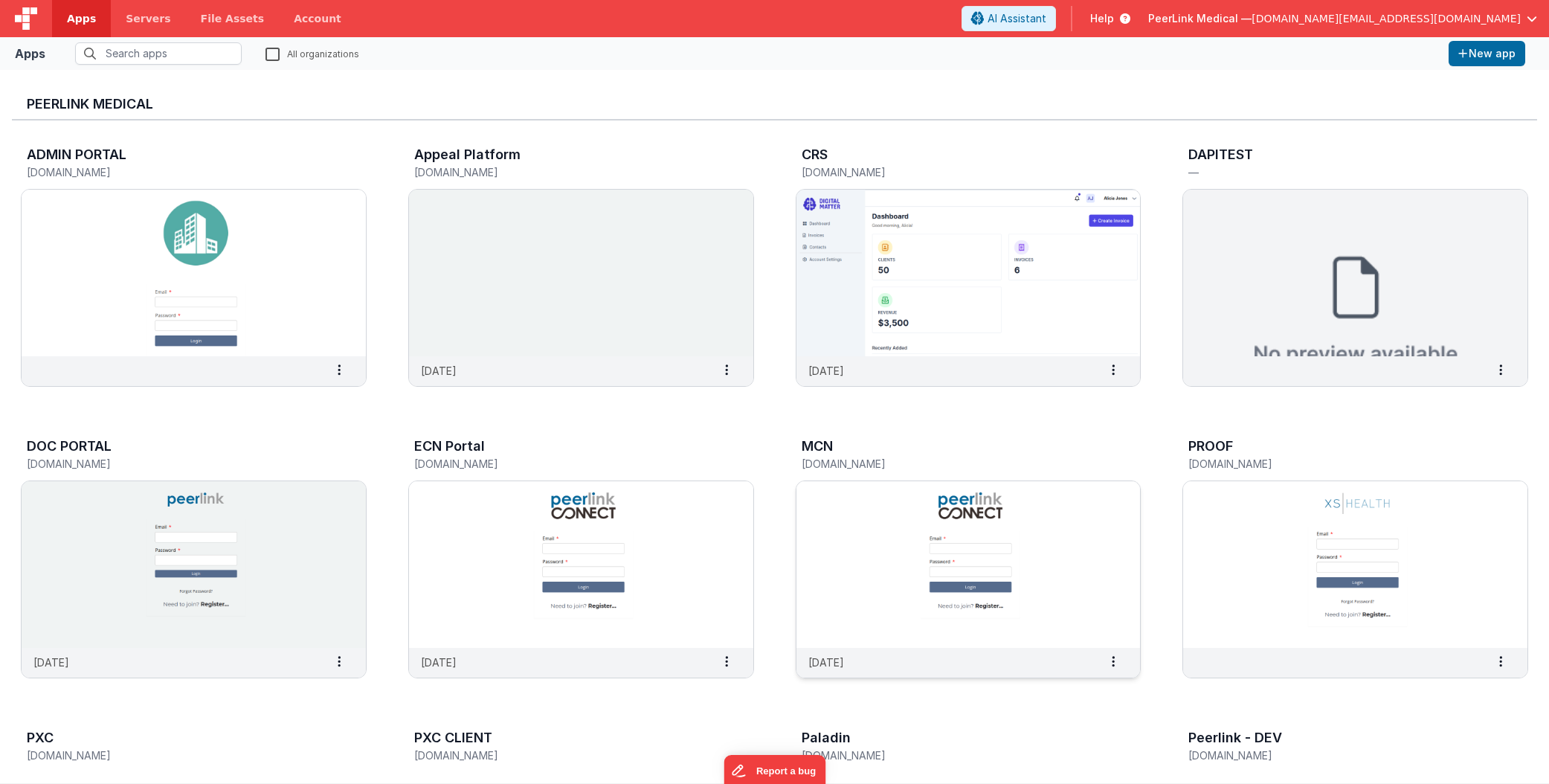
click at [996, 518] on img at bounding box center [969, 564] width 345 height 166
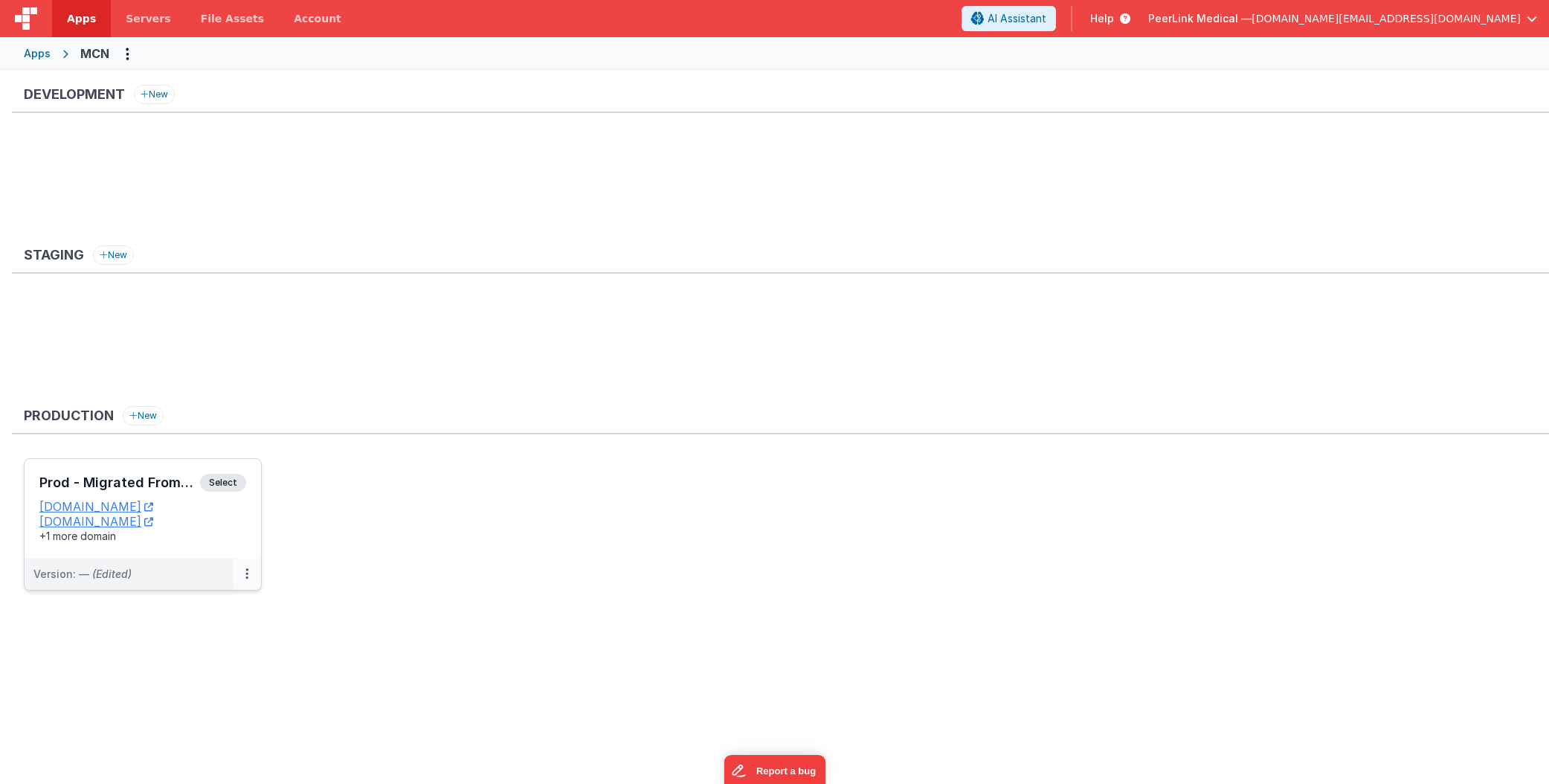
click at [250, 574] on button at bounding box center [247, 575] width 28 height 31
click at [194, 613] on link "Edit" at bounding box center [196, 607] width 131 height 26
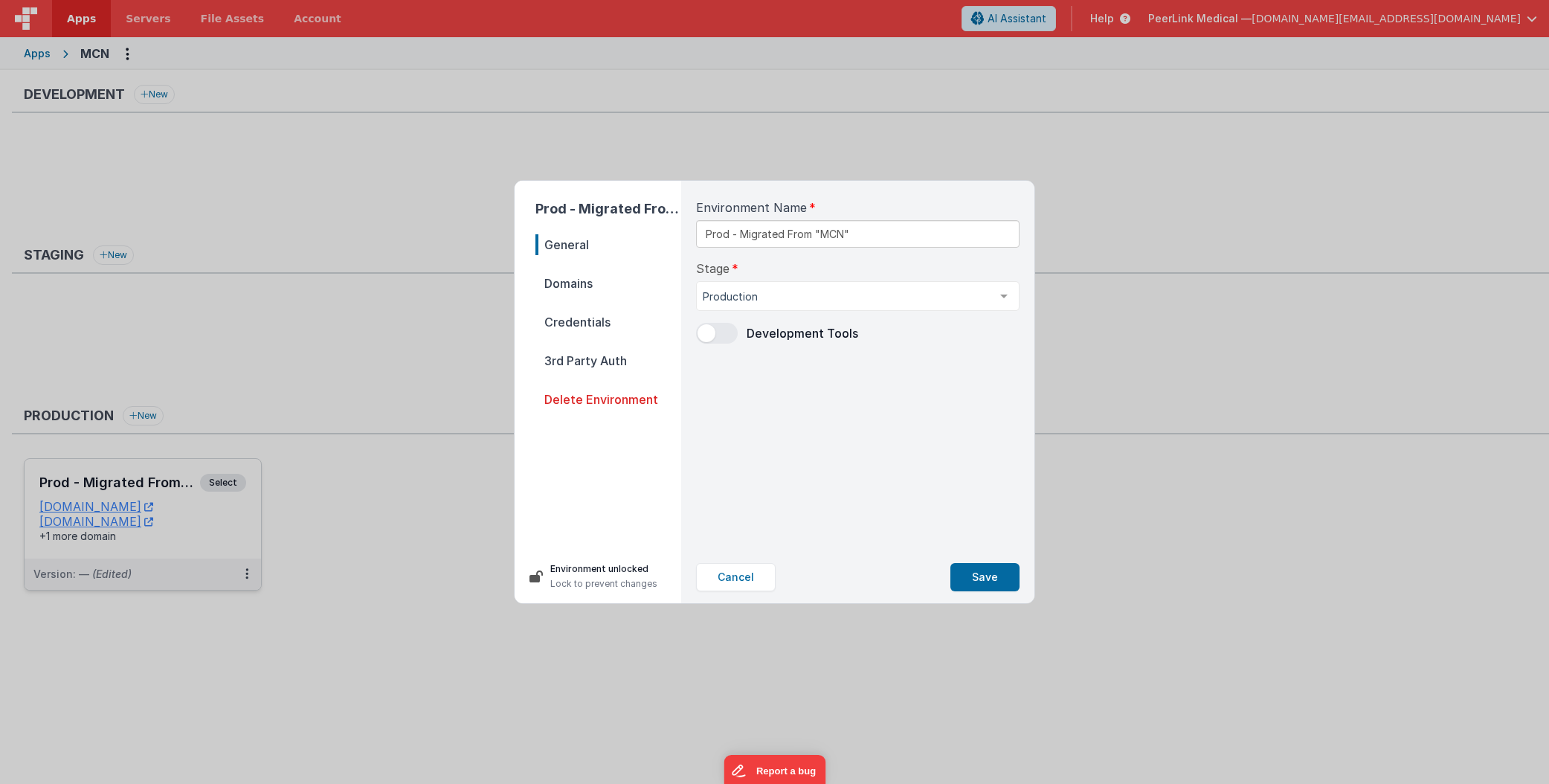
click at [602, 314] on span "Credentials" at bounding box center [608, 321] width 146 height 21
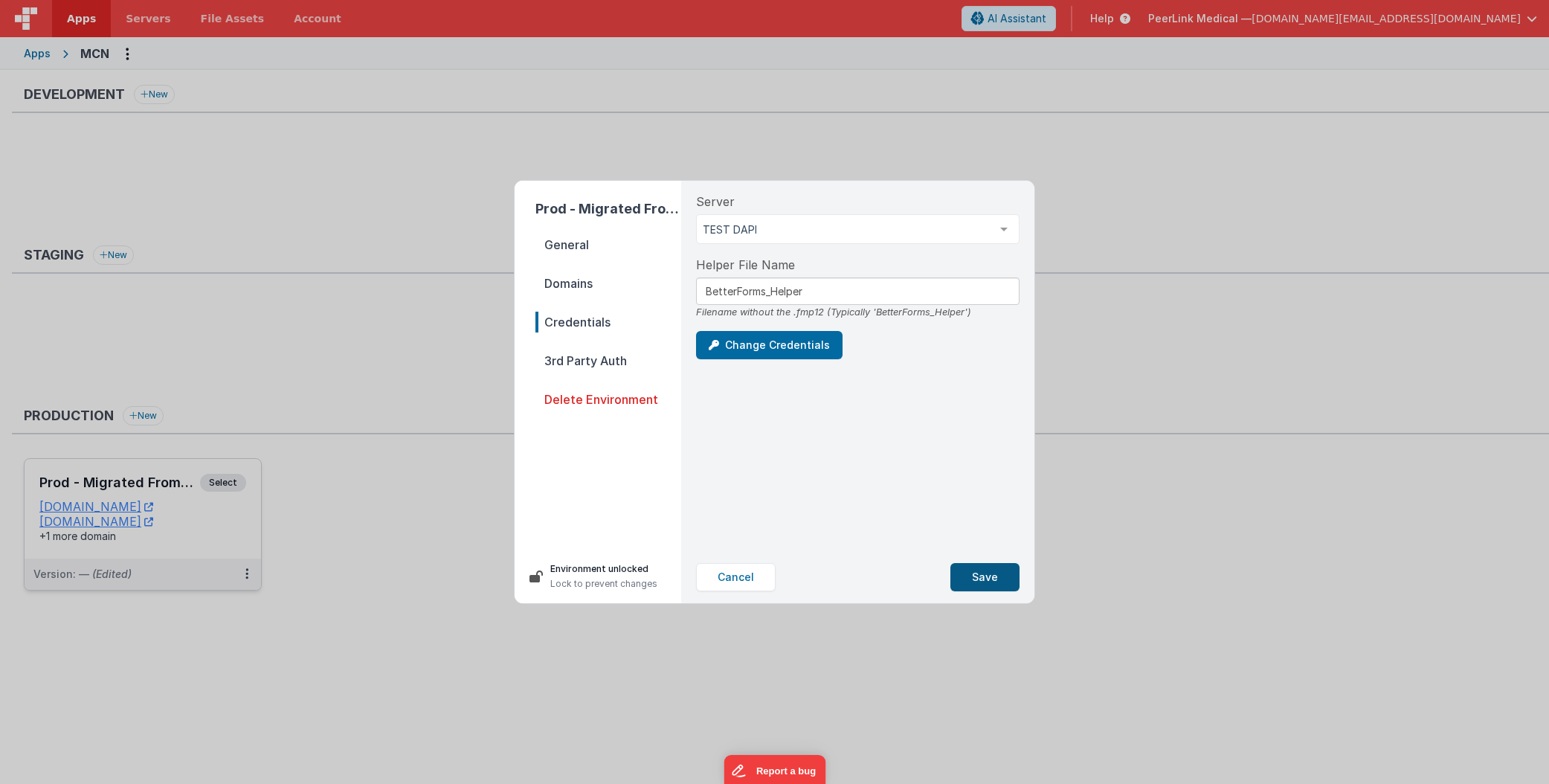
click at [992, 576] on button "Save" at bounding box center [985, 576] width 70 height 28
